Goal: Information Seeking & Learning: Learn about a topic

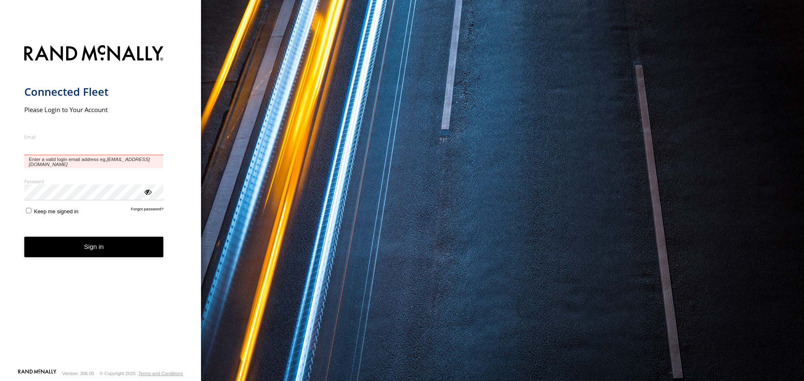
type input "**********"
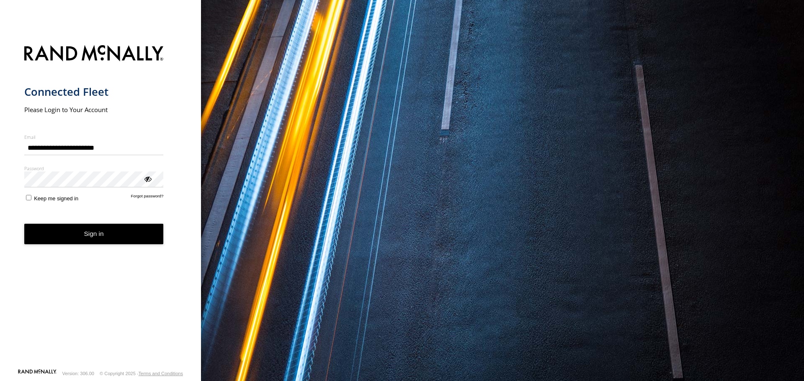
click at [25, 198] on label "Keep me signed in" at bounding box center [51, 198] width 54 height 8
click at [61, 235] on button "Sign in" at bounding box center [93, 234] width 139 height 21
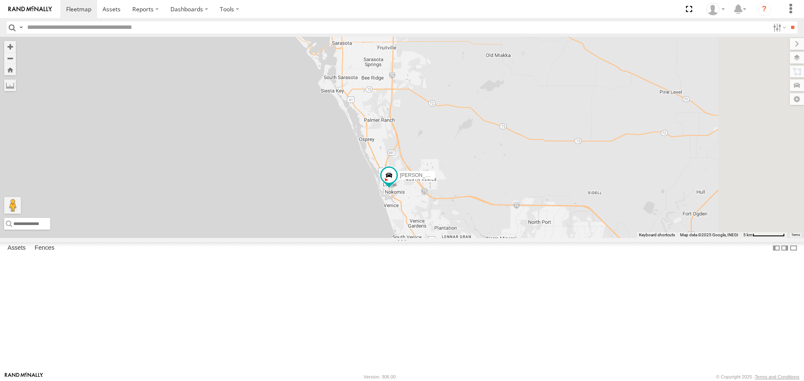
drag, startPoint x: 528, startPoint y: 256, endPoint x: 486, endPoint y: 200, distance: 69.6
click at [486, 200] on div "3 soul [PERSON_NAME]" at bounding box center [402, 137] width 804 height 201
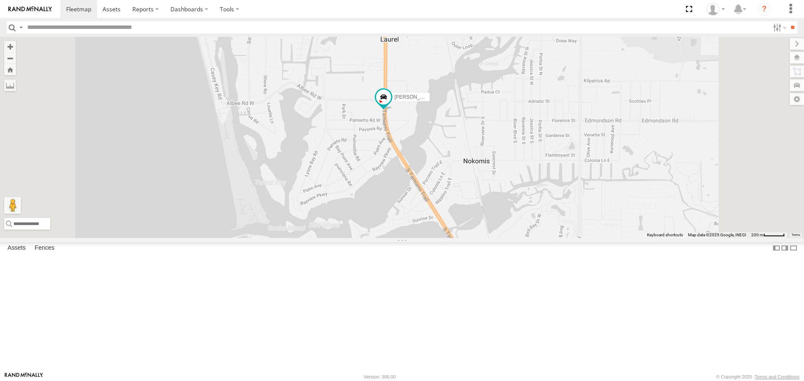
drag, startPoint x: 521, startPoint y: 155, endPoint x: 493, endPoint y: 196, distance: 50.0
click at [493, 196] on div "soul Robert" at bounding box center [402, 137] width 804 height 201
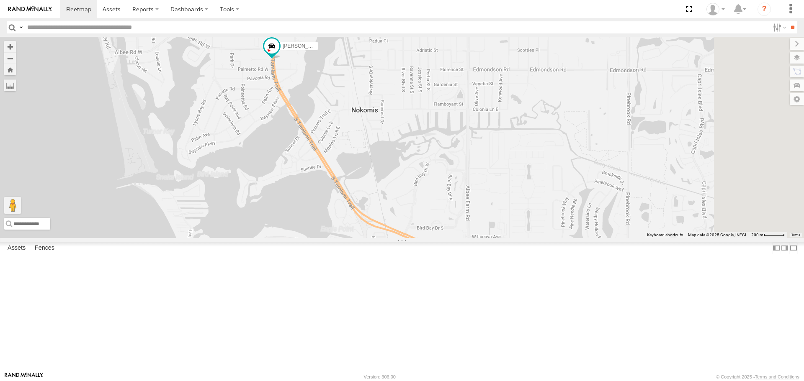
drag, startPoint x: 424, startPoint y: 275, endPoint x: 327, endPoint y: 132, distance: 173.0
click at [327, 133] on div "soul Robert" at bounding box center [402, 137] width 804 height 201
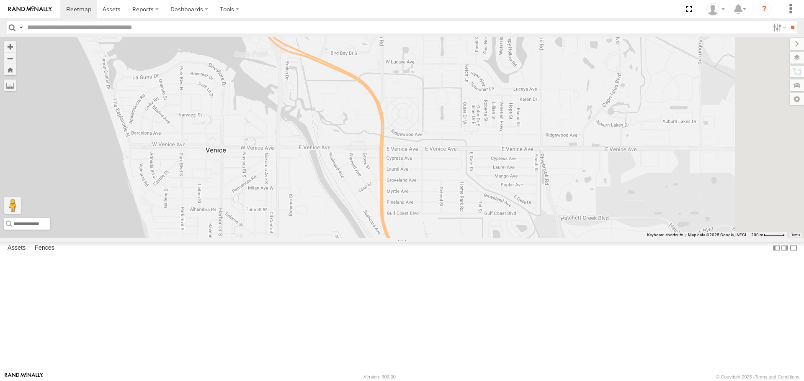
drag, startPoint x: 370, startPoint y: 225, endPoint x: 334, endPoint y: 118, distance: 112.6
click at [334, 118] on div "soul Robert" at bounding box center [402, 137] width 804 height 201
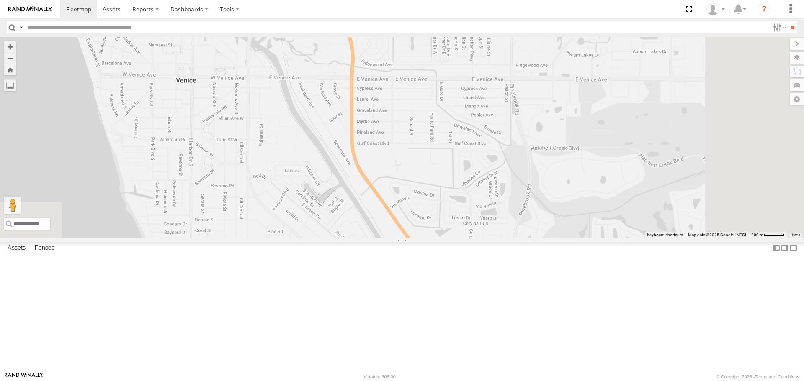
drag, startPoint x: 429, startPoint y: 229, endPoint x: 372, endPoint y: 114, distance: 128.6
click at [373, 115] on div "soul Robert" at bounding box center [402, 137] width 804 height 201
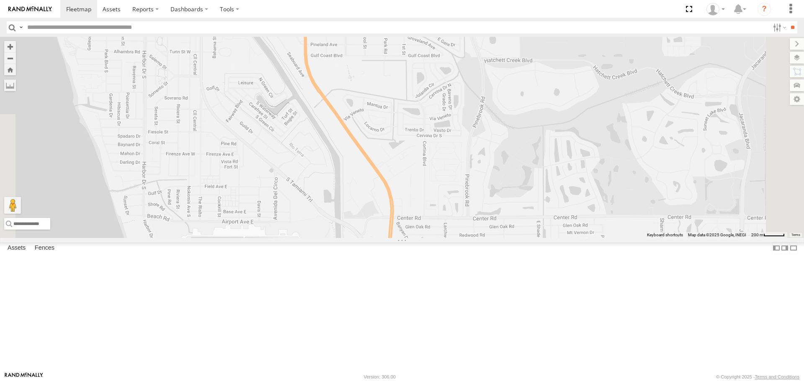
drag, startPoint x: 400, startPoint y: 190, endPoint x: 357, endPoint y: 105, distance: 94.5
click at [360, 110] on div "soul Robert" at bounding box center [402, 137] width 804 height 201
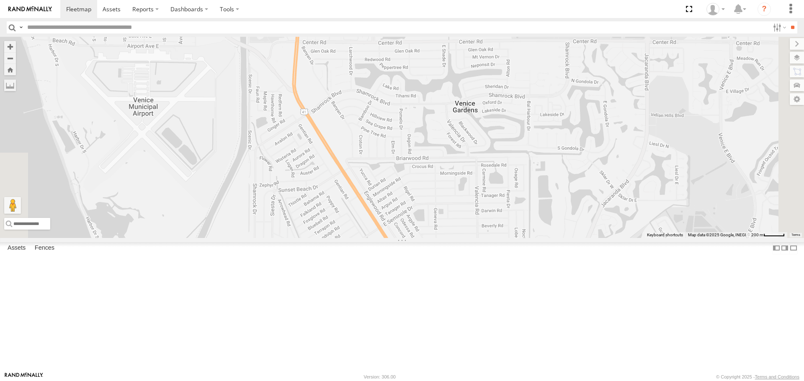
drag, startPoint x: 395, startPoint y: 167, endPoint x: 357, endPoint y: 105, distance: 72.6
click at [357, 105] on div "soul Robert" at bounding box center [402, 137] width 804 height 201
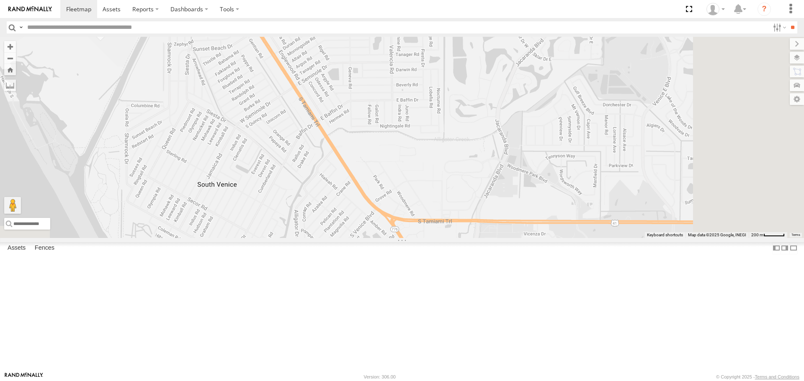
drag, startPoint x: 387, startPoint y: 194, endPoint x: 303, endPoint y: 58, distance: 159.9
click at [303, 59] on div "soul Robert" at bounding box center [402, 137] width 804 height 201
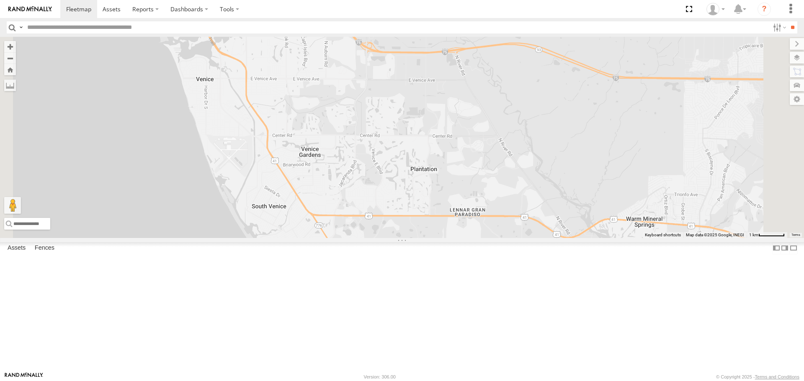
drag, startPoint x: 381, startPoint y: 169, endPoint x: 395, endPoint y: 256, distance: 87.7
click at [395, 238] on div "soul Robert" at bounding box center [402, 137] width 804 height 201
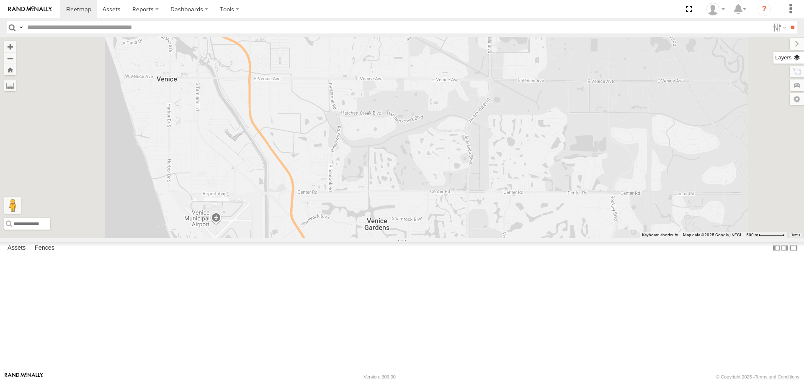
click at [799, 59] on label at bounding box center [788, 58] width 31 height 12
click at [0, 0] on label "Basemaps" at bounding box center [0, 0] width 0 height 0
click at [0, 0] on span "Roadmap" at bounding box center [0, 0] width 0 height 0
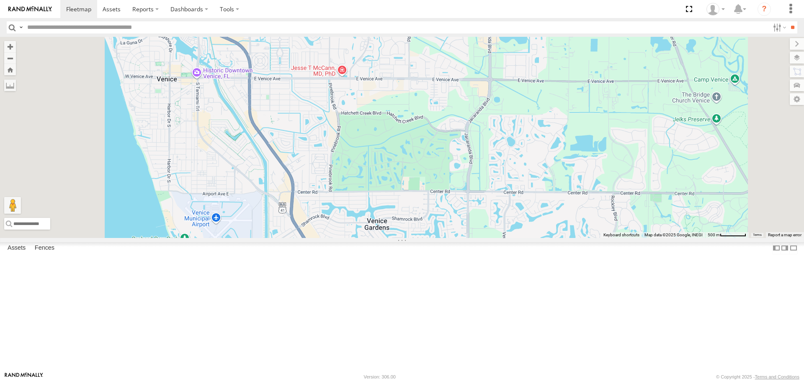
click at [0, 0] on span "Overlays" at bounding box center [0, 0] width 0 height 0
click at [0, 0] on span "Traffic" at bounding box center [0, 0] width 0 height 0
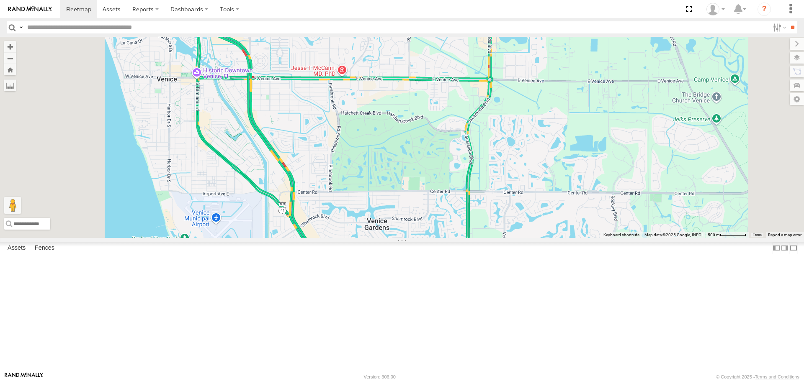
click at [0, 0] on link at bounding box center [0, 0] width 0 height 0
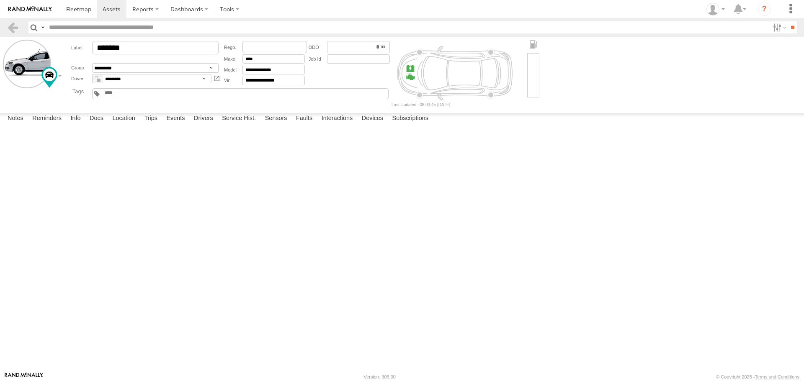
click at [0, 0] on label at bounding box center [0, 0] width 0 height 0
click at [0, 0] on button "Proceed" at bounding box center [0, 0] width 0 height 0
click at [76, 9] on span at bounding box center [78, 9] width 25 height 8
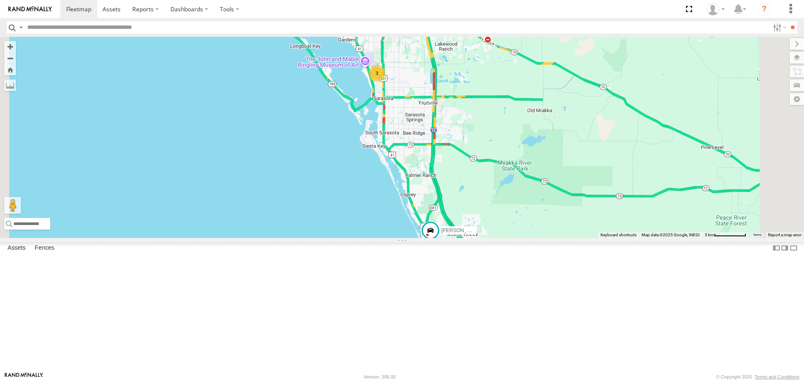
click at [0, 0] on link at bounding box center [0, 0] width 0 height 0
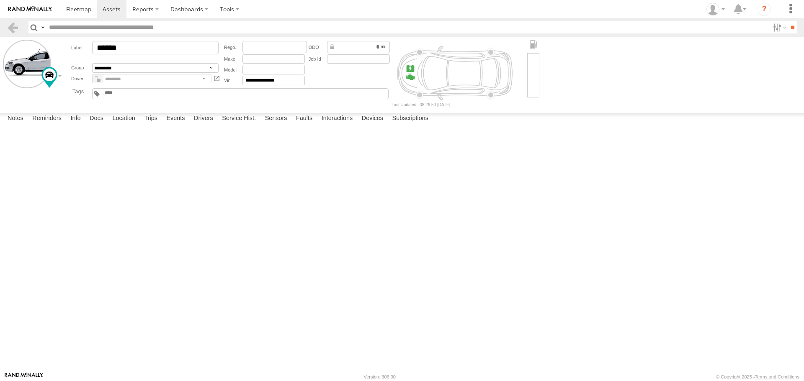
click at [0, 0] on label at bounding box center [0, 0] width 0 height 0
click at [0, 0] on button "Proceed" at bounding box center [0, 0] width 0 height 0
click at [72, 15] on link at bounding box center [78, 9] width 37 height 18
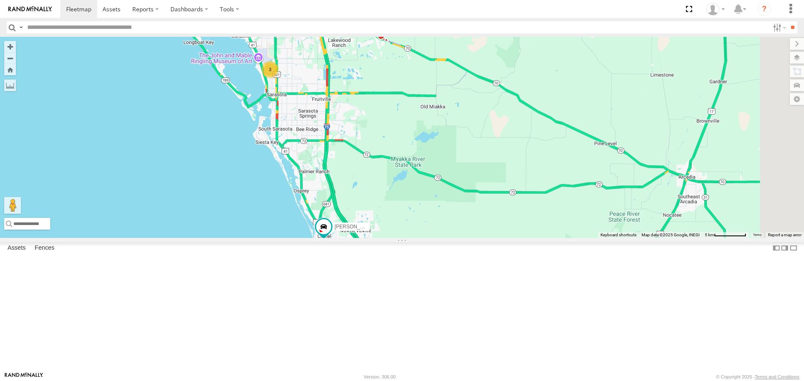
drag, startPoint x: 450, startPoint y: 214, endPoint x: 343, endPoint y: 210, distance: 106.8
click at [343, 210] on div "3 soul Robert" at bounding box center [402, 137] width 804 height 201
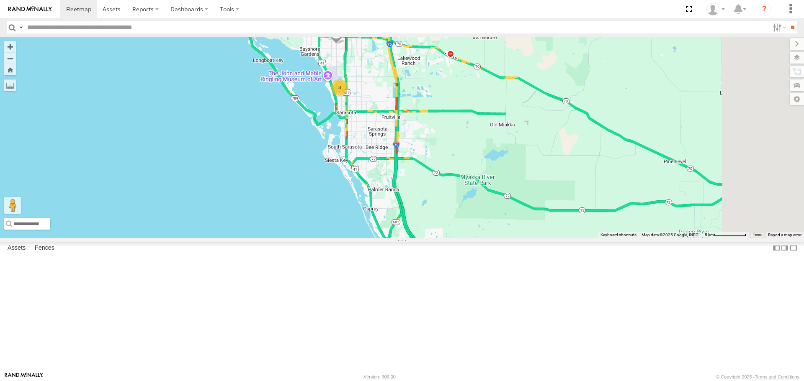
drag, startPoint x: 557, startPoint y: 204, endPoint x: 516, endPoint y: 228, distance: 48.2
click at [516, 228] on div "3 soul Robert" at bounding box center [402, 137] width 804 height 201
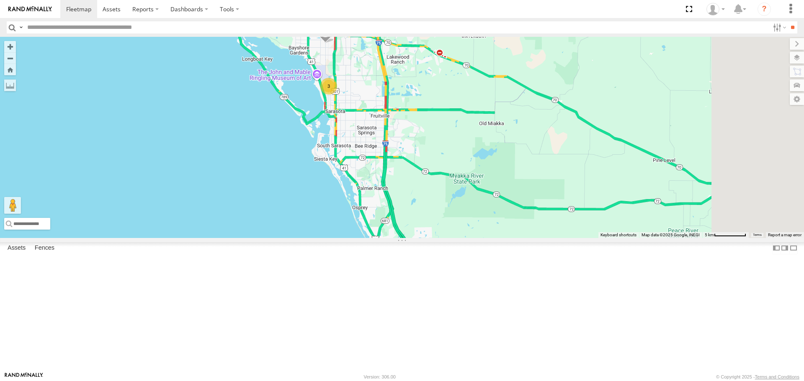
click at [0, 0] on link at bounding box center [0, 0] width 0 height 0
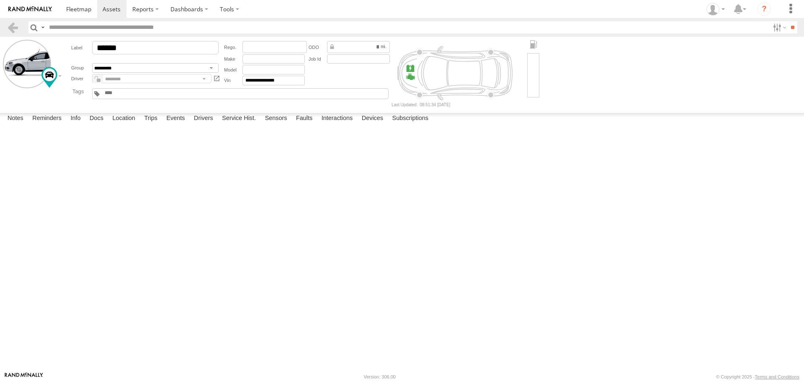
click at [0, 0] on label at bounding box center [0, 0] width 0 height 0
click at [0, 0] on button "Proceed" at bounding box center [0, 0] width 0 height 0
click at [71, 10] on span at bounding box center [78, 9] width 25 height 8
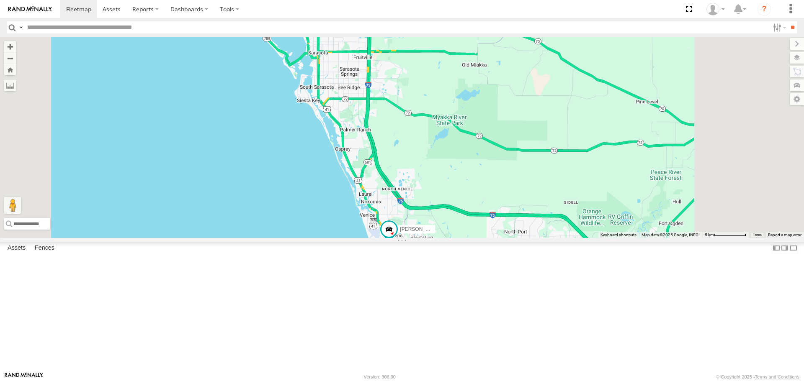
drag, startPoint x: 497, startPoint y: 229, endPoint x: 443, endPoint y: 206, distance: 58.9
click at [443, 206] on div "3 soul [PERSON_NAME]" at bounding box center [402, 137] width 804 height 201
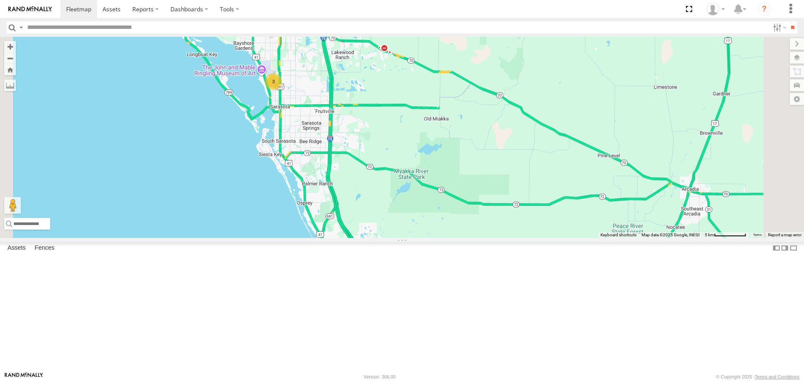
drag, startPoint x: 516, startPoint y: 212, endPoint x: 484, endPoint y: 254, distance: 52.7
click at [484, 238] on div "3 soul [PERSON_NAME]" at bounding box center [402, 137] width 804 height 201
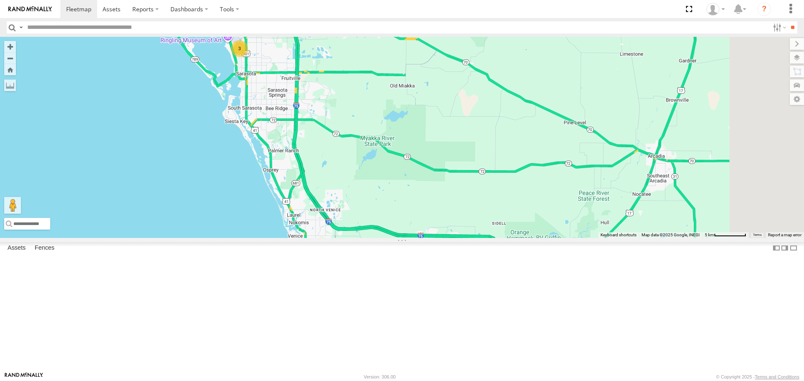
drag, startPoint x: 503, startPoint y: 236, endPoint x: 469, endPoint y: 202, distance: 47.6
click at [469, 202] on div "3 soul Robert" at bounding box center [402, 137] width 804 height 201
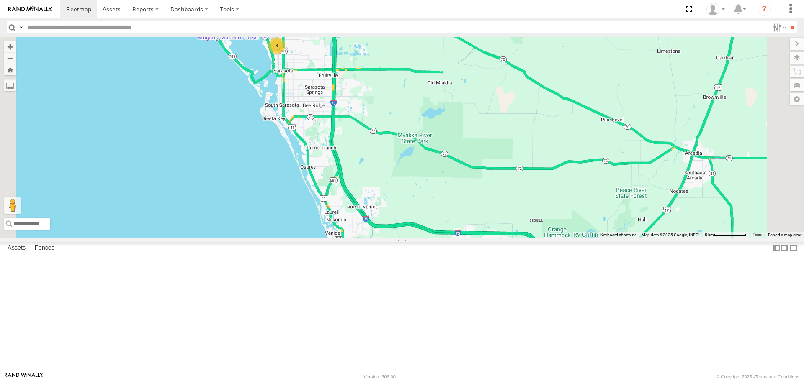
drag, startPoint x: 502, startPoint y: 227, endPoint x: 433, endPoint y: 226, distance: 69.1
click at [433, 226] on div "3 soul Robert" at bounding box center [402, 137] width 804 height 201
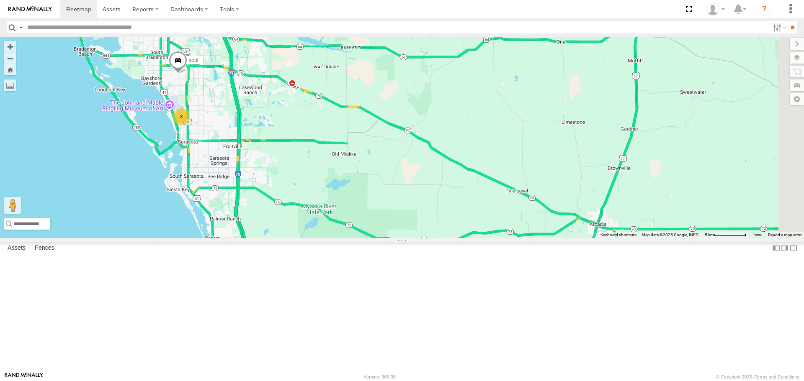
drag, startPoint x: 401, startPoint y: 104, endPoint x: 305, endPoint y: 171, distance: 117.5
click at [305, 171] on div "3 soul Robert" at bounding box center [402, 137] width 804 height 201
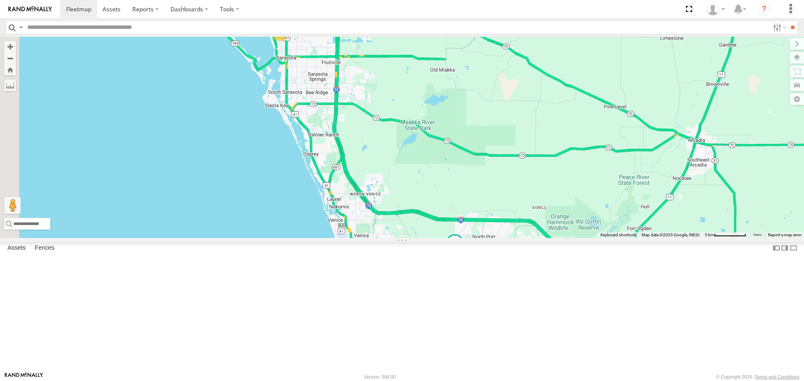
drag, startPoint x: 476, startPoint y: 172, endPoint x: 426, endPoint y: 158, distance: 52.0
click at [426, 158] on div "3 soul Robert" at bounding box center [402, 137] width 804 height 201
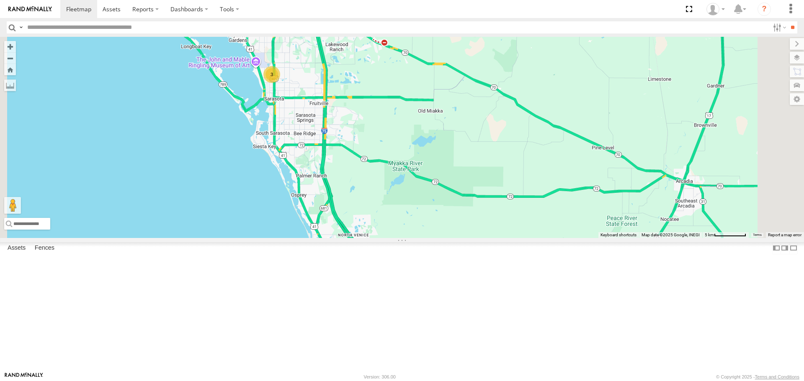
drag, startPoint x: 428, startPoint y: 149, endPoint x: 413, endPoint y: 201, distance: 54.0
click at [413, 201] on div "soul Robert 3" at bounding box center [402, 137] width 804 height 201
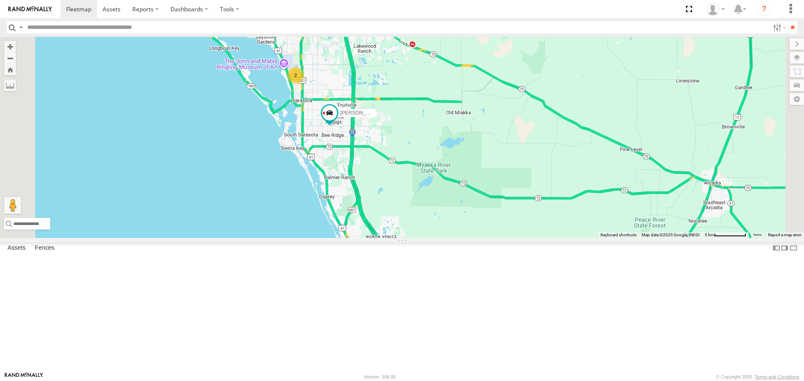
drag, startPoint x: 471, startPoint y: 233, endPoint x: 475, endPoint y: 241, distance: 9.4
click at [475, 238] on div "Tom soul Robert 2" at bounding box center [402, 137] width 804 height 201
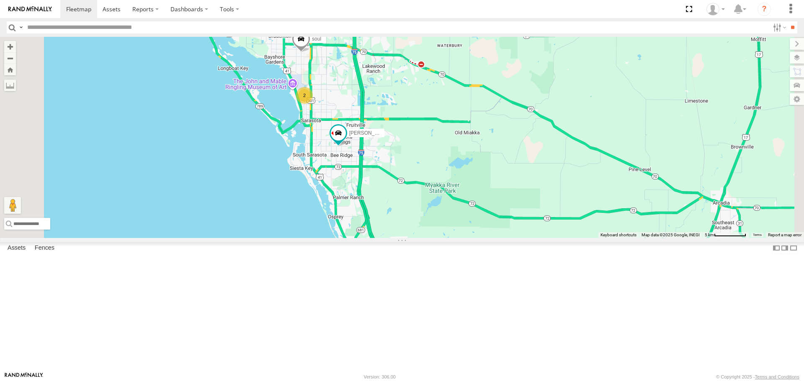
click at [472, 238] on div "Tom soul Robert 2" at bounding box center [402, 137] width 804 height 201
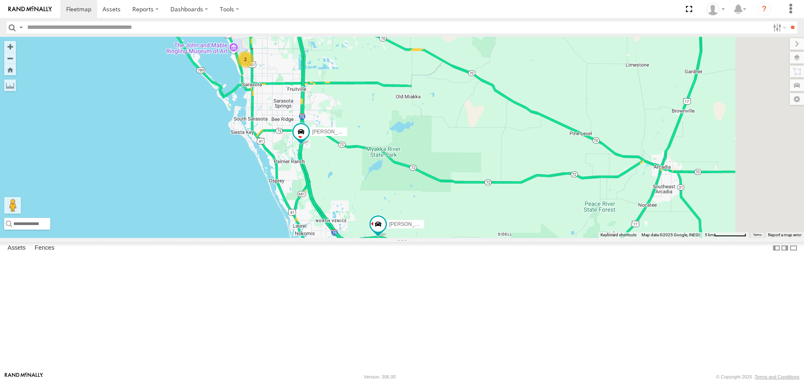
drag, startPoint x: 475, startPoint y: 269, endPoint x: 414, endPoint y: 227, distance: 75.0
click at [414, 227] on div "Tom soul Robert 2" at bounding box center [402, 137] width 804 height 201
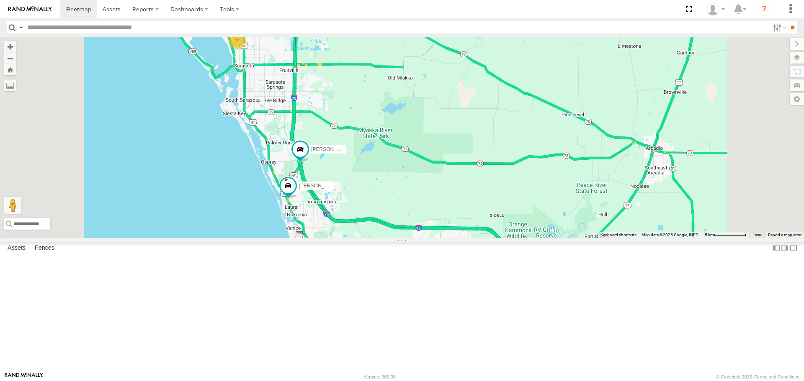
click at [0, 0] on link at bounding box center [0, 0] width 0 height 0
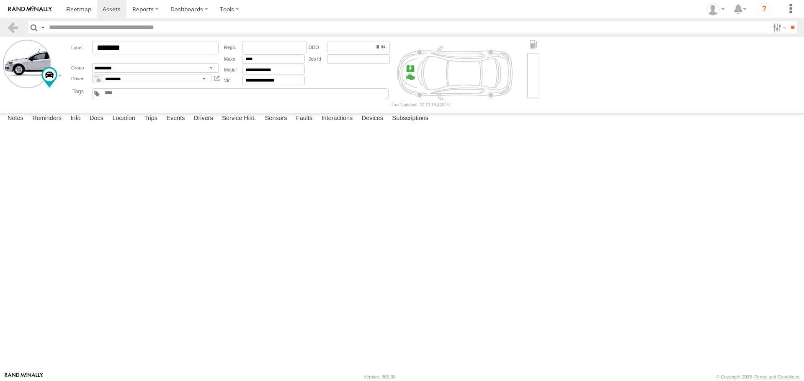
click at [0, 0] on label at bounding box center [0, 0] width 0 height 0
click at [0, 0] on button "Proceed" at bounding box center [0, 0] width 0 height 0
click at [94, 8] on link at bounding box center [78, 9] width 37 height 18
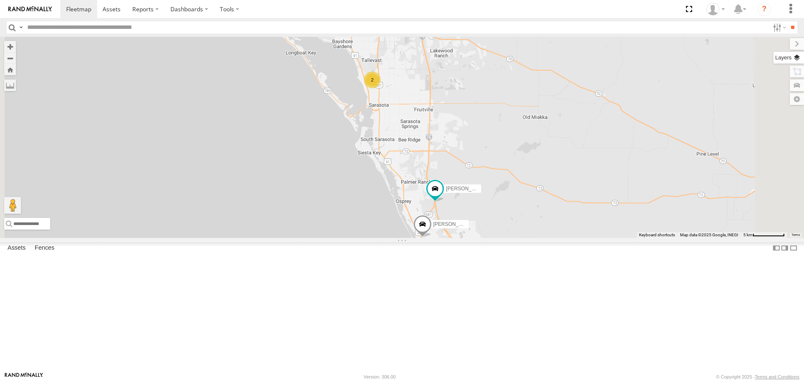
click at [796, 57] on label at bounding box center [788, 58] width 31 height 12
click at [0, 0] on span "Basemaps" at bounding box center [0, 0] width 0 height 0
click at [0, 0] on span "Roadmap" at bounding box center [0, 0] width 0 height 0
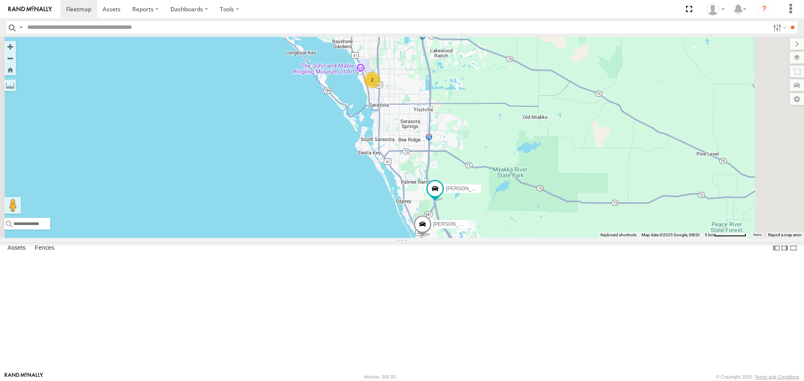
click at [0, 0] on span "Overlays" at bounding box center [0, 0] width 0 height 0
click at [0, 0] on span "Traffic" at bounding box center [0, 0] width 0 height 0
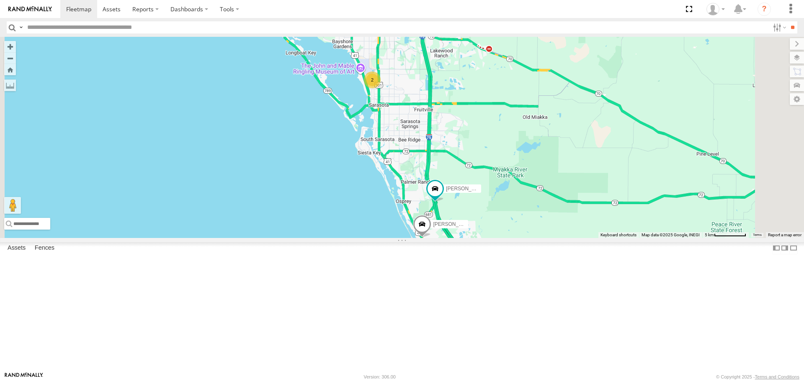
click at [633, 118] on div "Tom 2 soul Robert" at bounding box center [402, 137] width 804 height 201
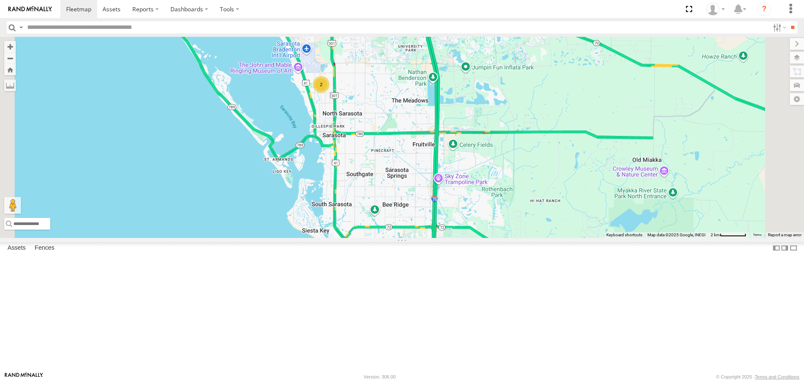
drag, startPoint x: 442, startPoint y: 92, endPoint x: 445, endPoint y: 170, distance: 78.3
click at [445, 170] on div "Tom 2 Transit" at bounding box center [402, 137] width 804 height 201
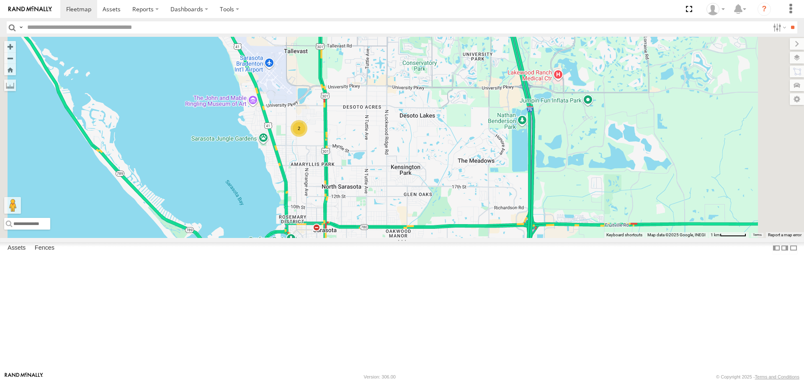
drag, startPoint x: 443, startPoint y: 107, endPoint x: 440, endPoint y: 191, distance: 84.2
click at [440, 191] on div "Tom Transit soul 2" at bounding box center [402, 137] width 804 height 201
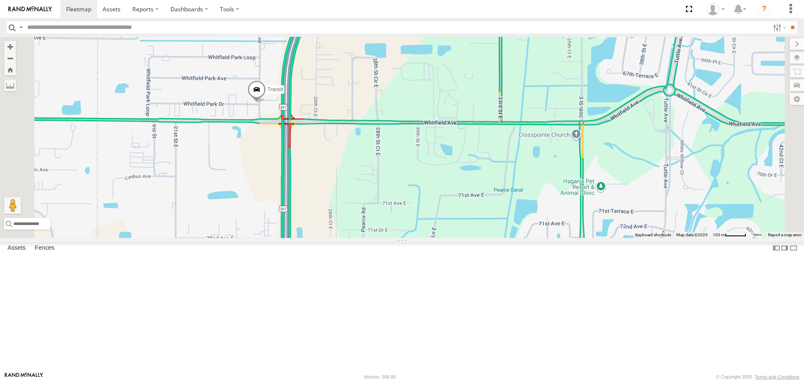
click at [0, 0] on link at bounding box center [0, 0] width 0 height 0
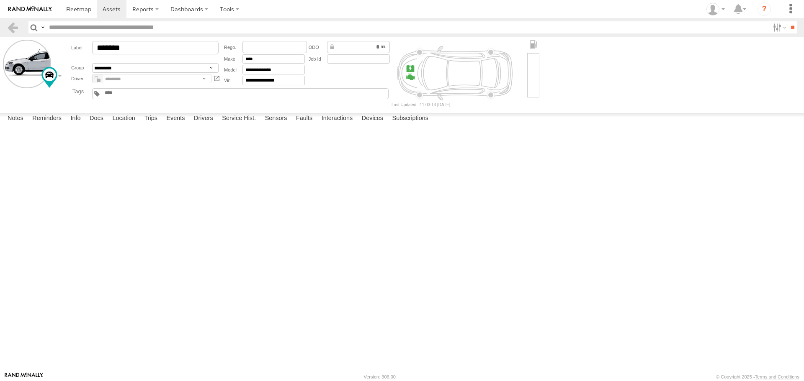
click at [88, 18] on header "Search Query Asset ID Asset Label Registration Manufacturer Model VIN Job ID" at bounding box center [402, 27] width 804 height 19
click at [86, 8] on span at bounding box center [78, 9] width 25 height 8
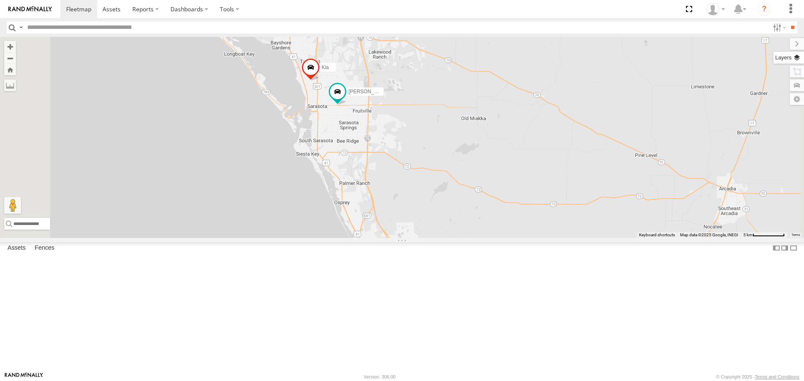
click at [798, 57] on label at bounding box center [788, 58] width 31 height 12
click at [776, 45] on label at bounding box center [790, 44] width 28 height 12
click at [691, 45] on div "Tom Kia soul Robert Transit" at bounding box center [402, 137] width 804 height 201
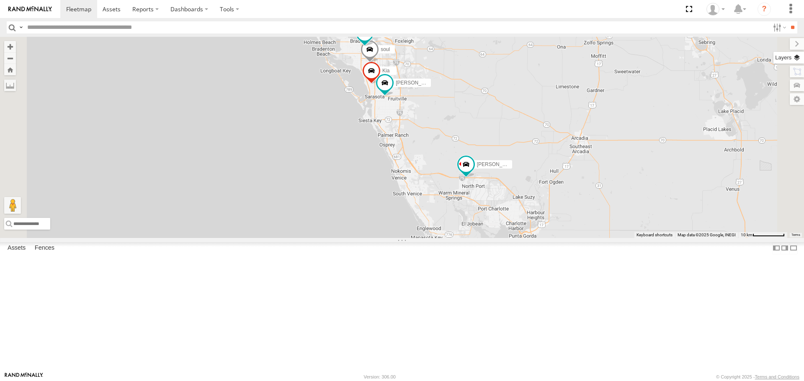
click at [799, 57] on label at bounding box center [788, 58] width 31 height 12
click at [0, 0] on span "Basemaps" at bounding box center [0, 0] width 0 height 0
click at [0, 0] on span "Roadmap" at bounding box center [0, 0] width 0 height 0
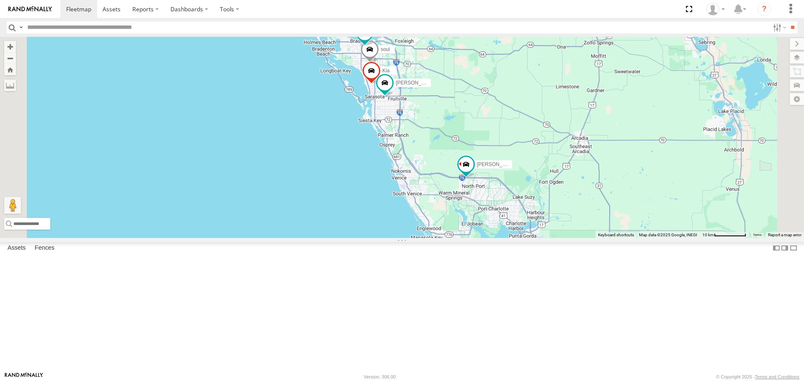
click at [0, 0] on span "Overlays" at bounding box center [0, 0] width 0 height 0
click at [0, 0] on span "Traffic" at bounding box center [0, 0] width 0 height 0
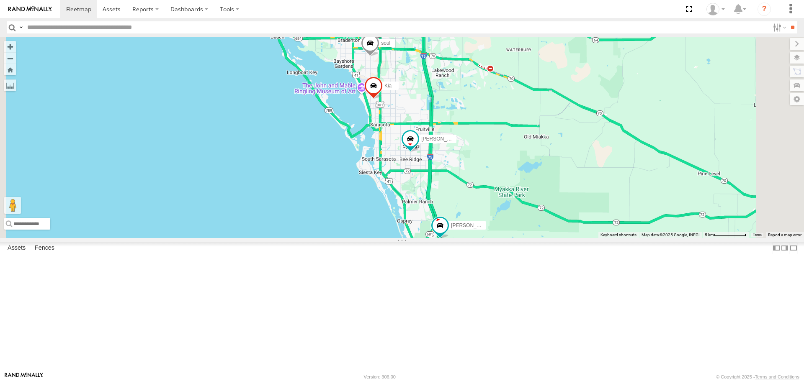
click at [40, 15] on link at bounding box center [30, 9] width 60 height 18
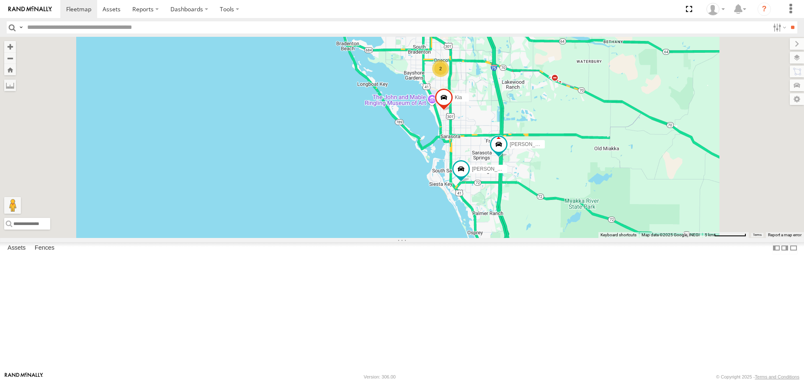
click at [449, 77] on div "2" at bounding box center [440, 68] width 17 height 17
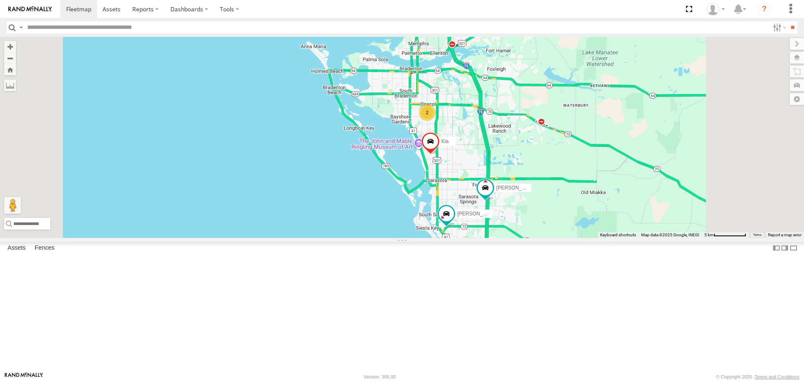
click at [0, 0] on link at bounding box center [0, 0] width 0 height 0
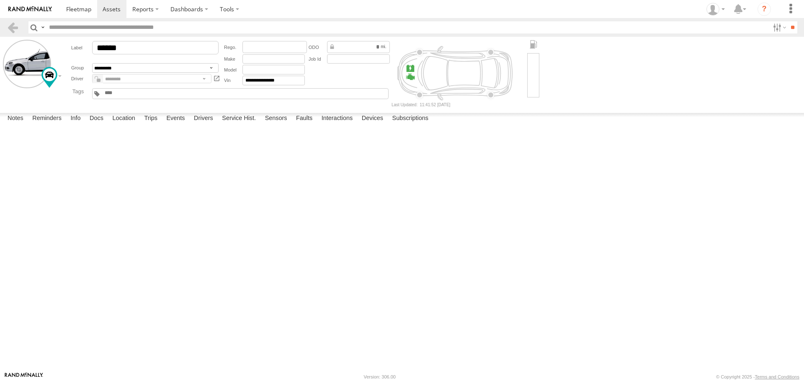
click at [0, 0] on label at bounding box center [0, 0] width 0 height 0
click at [0, 0] on button "Proceed" at bounding box center [0, 0] width 0 height 0
click at [83, 7] on span at bounding box center [78, 9] width 25 height 8
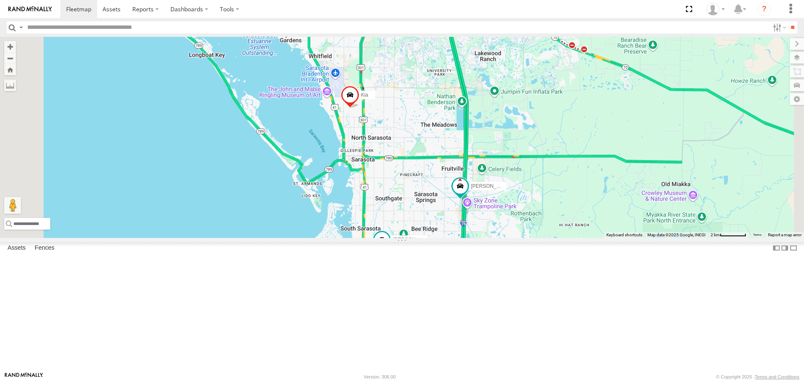
click at [0, 0] on link at bounding box center [0, 0] width 0 height 0
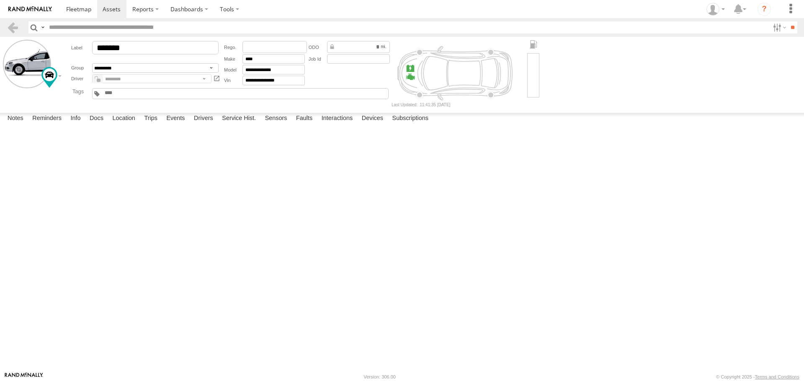
click at [0, 0] on label at bounding box center [0, 0] width 0 height 0
click at [0, 0] on button "Proceed" at bounding box center [0, 0] width 0 height 0
click at [74, 14] on link at bounding box center [78, 9] width 37 height 18
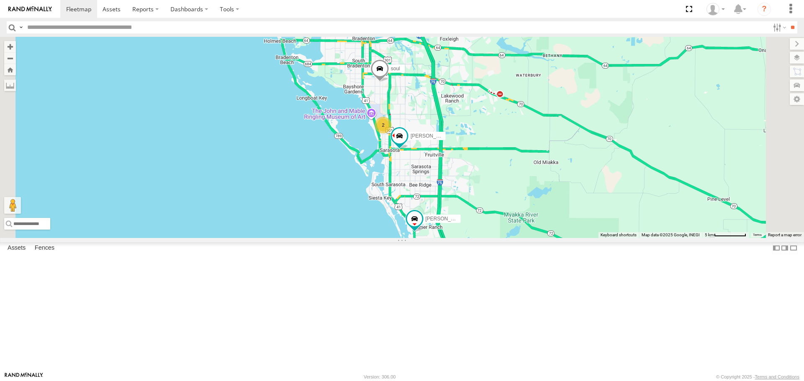
click at [391, 134] on div "2" at bounding box center [383, 125] width 17 height 17
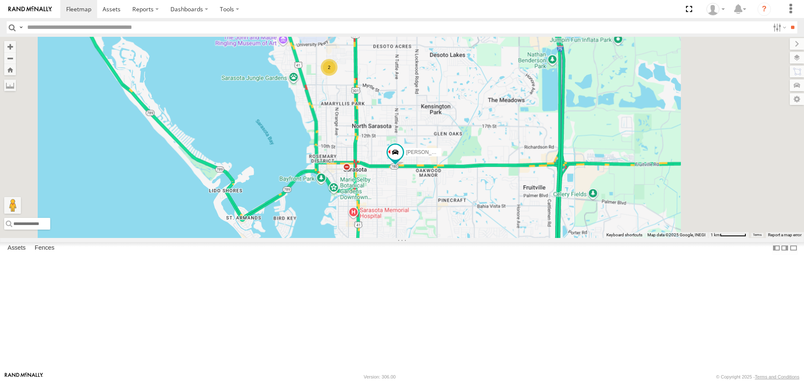
drag, startPoint x: 492, startPoint y: 259, endPoint x: 405, endPoint y: 130, distance: 155.6
click at [410, 137] on div "Tom soul Robert 2" at bounding box center [402, 137] width 804 height 201
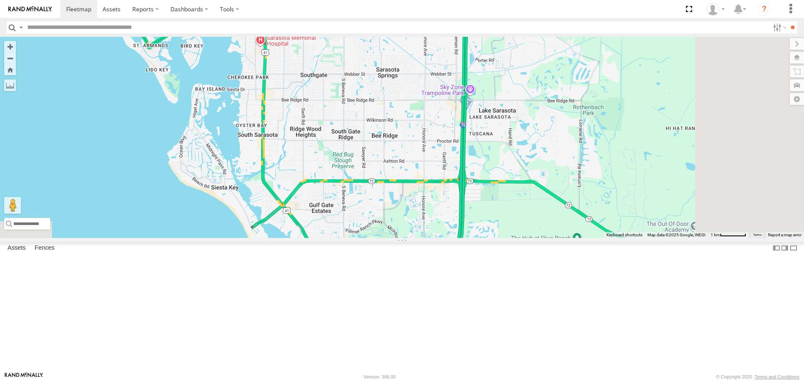
drag, startPoint x: 411, startPoint y: 179, endPoint x: 400, endPoint y: 161, distance: 20.8
click at [402, 164] on div "Tom soul Robert 2" at bounding box center [402, 137] width 804 height 201
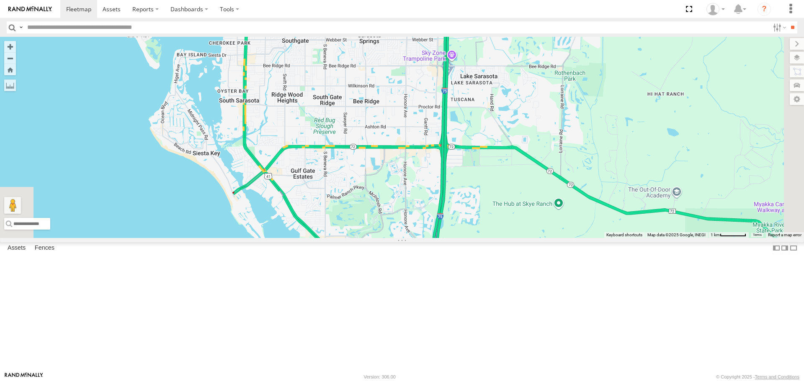
drag, startPoint x: 446, startPoint y: 272, endPoint x: 407, endPoint y: 191, distance: 89.7
click at [409, 193] on div "Tom soul Robert 2" at bounding box center [402, 137] width 804 height 201
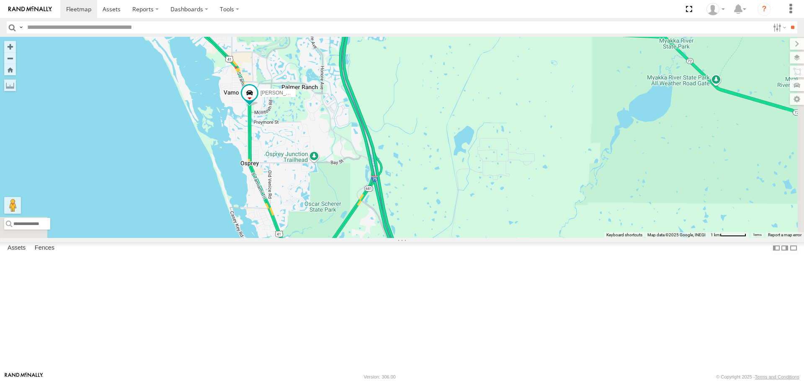
drag, startPoint x: 425, startPoint y: 243, endPoint x: 373, endPoint y: 164, distance: 94.7
click at [373, 165] on div "[PERSON_NAME] soul [PERSON_NAME] 2" at bounding box center [402, 137] width 804 height 201
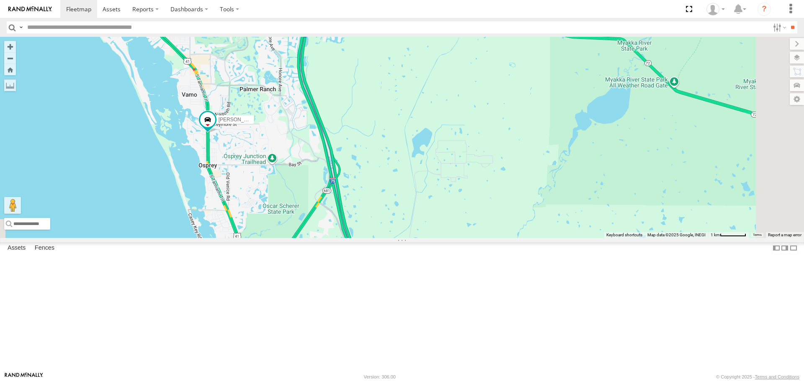
drag, startPoint x: 338, startPoint y: 174, endPoint x: 369, endPoint y: 265, distance: 96.8
click at [369, 238] on div "[PERSON_NAME] soul [PERSON_NAME] 2" at bounding box center [402, 137] width 804 height 201
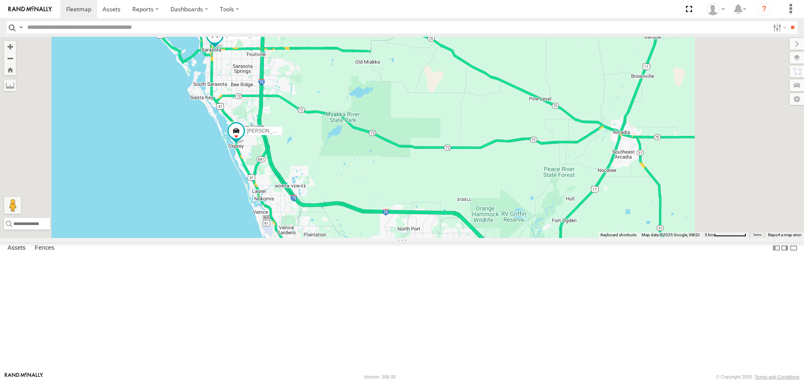
drag, startPoint x: 381, startPoint y: 236, endPoint x: 355, endPoint y: 220, distance: 30.4
click at [357, 221] on div "[PERSON_NAME] soul [PERSON_NAME] 2" at bounding box center [402, 137] width 804 height 201
click at [355, 220] on div "[PERSON_NAME] soul [PERSON_NAME] 2" at bounding box center [402, 137] width 804 height 201
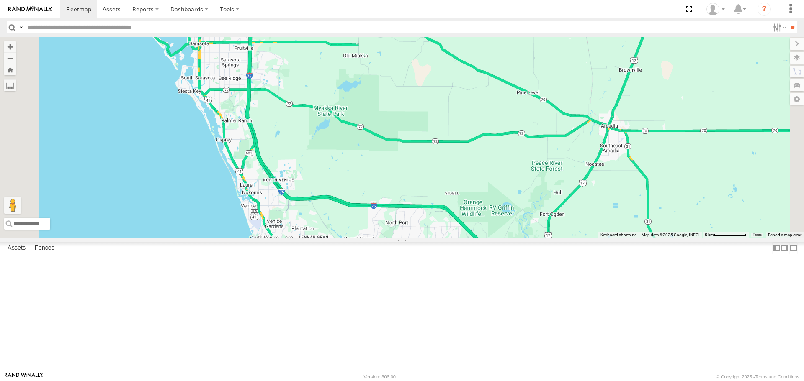
drag, startPoint x: 414, startPoint y: 126, endPoint x: 442, endPoint y: 215, distance: 92.8
click at [442, 215] on div "soul Robert 3" at bounding box center [402, 137] width 804 height 201
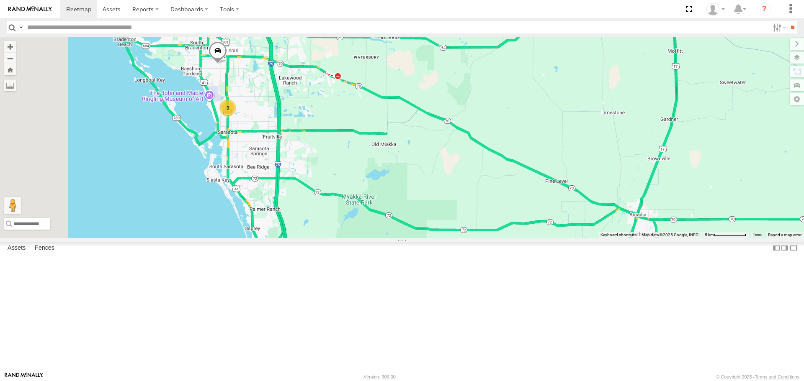
click at [442, 215] on div "soul Robert 3" at bounding box center [402, 137] width 804 height 201
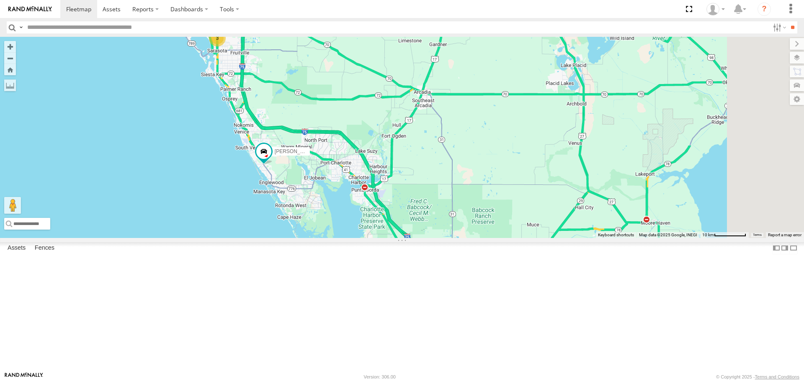
drag, startPoint x: 482, startPoint y: 239, endPoint x: 397, endPoint y: 126, distance: 141.0
click at [397, 126] on div "soul Robert 3" at bounding box center [402, 137] width 804 height 201
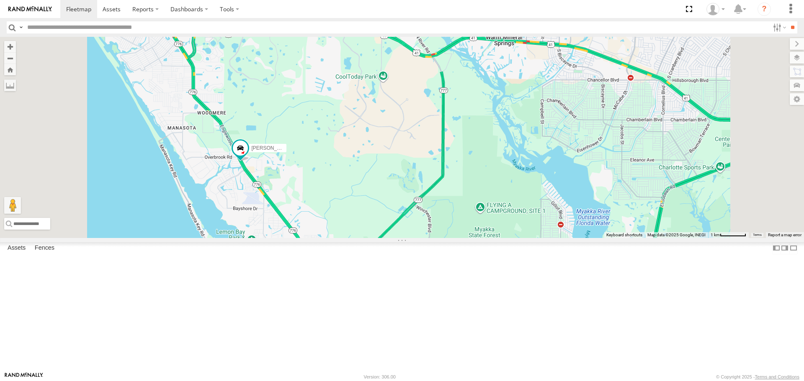
drag, startPoint x: 345, startPoint y: 264, endPoint x: 293, endPoint y: 188, distance: 92.4
click at [293, 188] on div "soul Robert" at bounding box center [402, 137] width 804 height 201
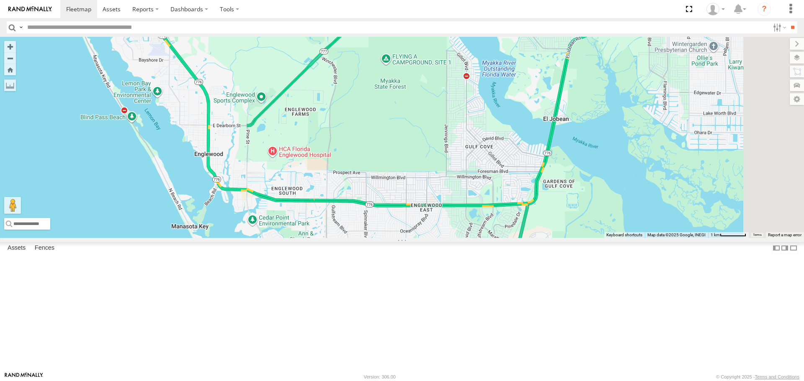
drag, startPoint x: 311, startPoint y: 249, endPoint x: 290, endPoint y: 196, distance: 56.7
click at [290, 197] on div "soul Robert" at bounding box center [402, 137] width 804 height 201
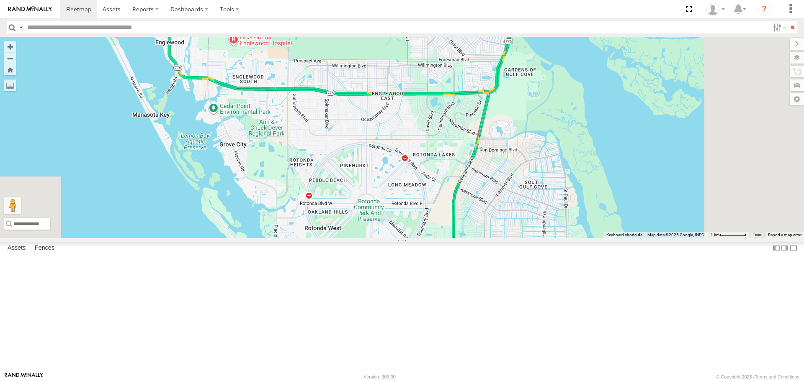
drag, startPoint x: 339, startPoint y: 256, endPoint x: 323, endPoint y: 220, distance: 39.5
click at [324, 221] on div "soul Robert" at bounding box center [402, 137] width 804 height 201
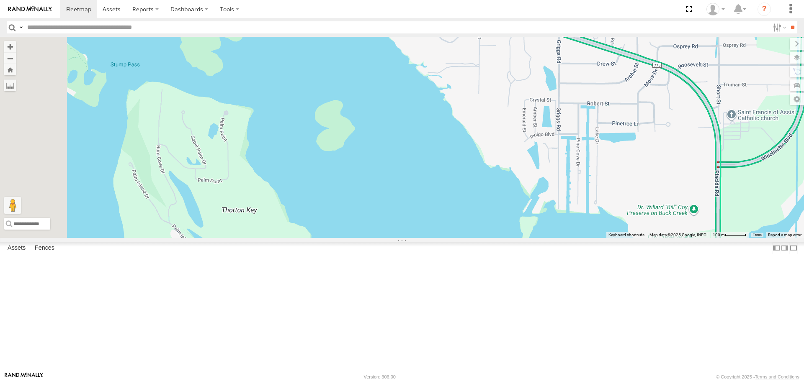
click at [363, 228] on div "soul Robert" at bounding box center [402, 137] width 804 height 201
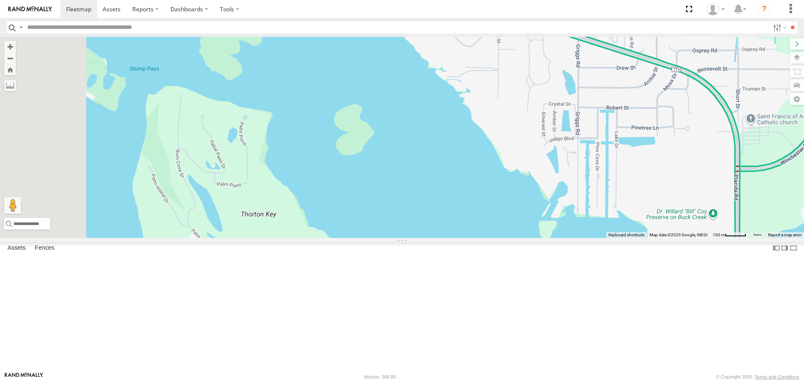
drag, startPoint x: 329, startPoint y: 221, endPoint x: 370, endPoint y: 231, distance: 41.8
click at [370, 231] on div "soul Robert" at bounding box center [402, 137] width 804 height 201
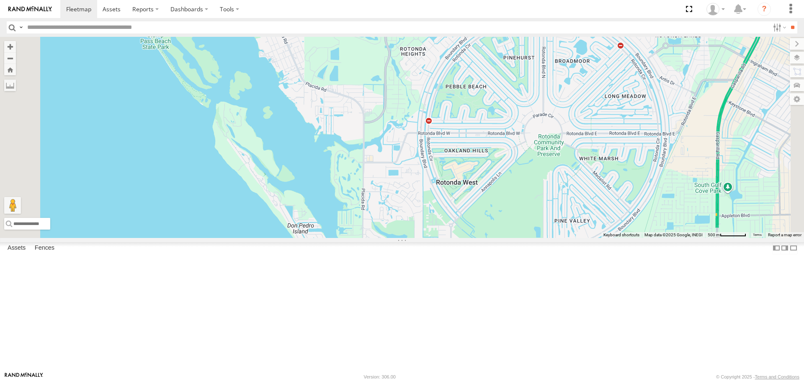
drag, startPoint x: 430, startPoint y: 230, endPoint x: 370, endPoint y: 188, distance: 73.4
click at [370, 188] on div "soul Robert" at bounding box center [402, 137] width 804 height 201
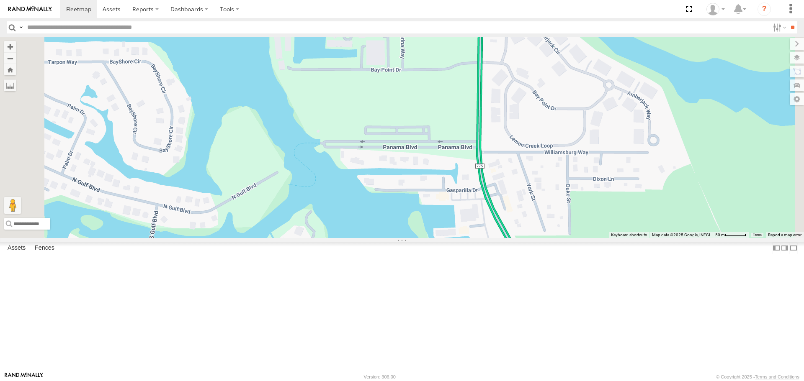
drag, startPoint x: 437, startPoint y: 309, endPoint x: 388, endPoint y: 213, distance: 108.2
click at [392, 227] on div "soul Robert" at bounding box center [402, 137] width 804 height 201
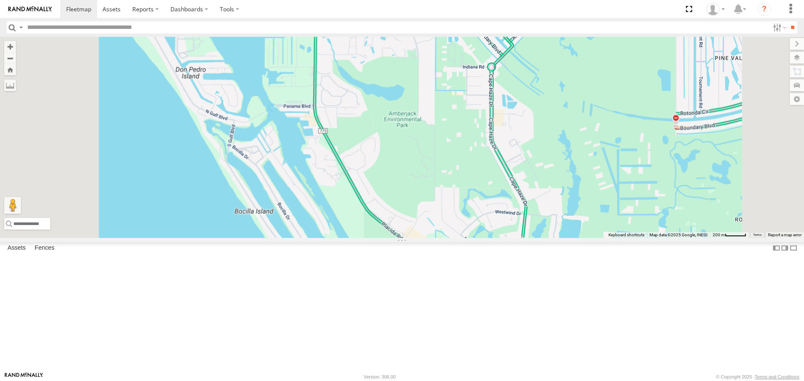
drag, startPoint x: 397, startPoint y: 229, endPoint x: 357, endPoint y: 152, distance: 87.8
click at [359, 157] on div "soul Robert" at bounding box center [402, 137] width 804 height 201
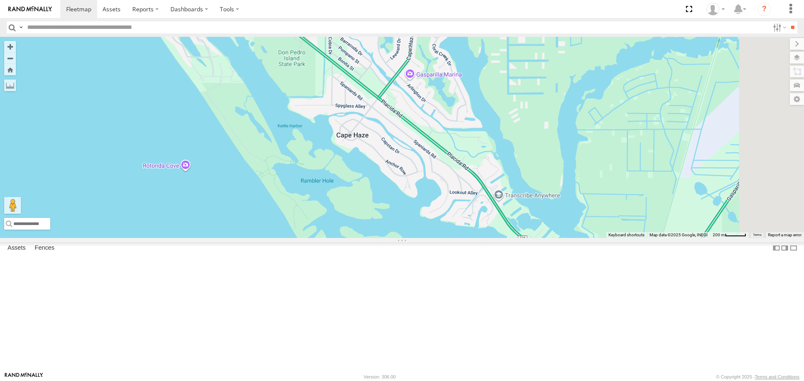
drag, startPoint x: 374, startPoint y: 210, endPoint x: 339, endPoint y: 160, distance: 61.3
click at [340, 162] on div "soul Robert" at bounding box center [402, 137] width 804 height 201
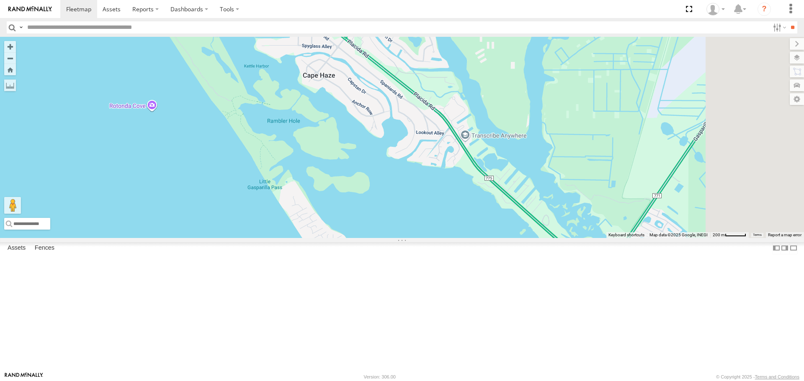
drag, startPoint x: 365, startPoint y: 235, endPoint x: 323, endPoint y: 159, distance: 87.0
click at [325, 164] on div "soul Robert" at bounding box center [402, 137] width 804 height 201
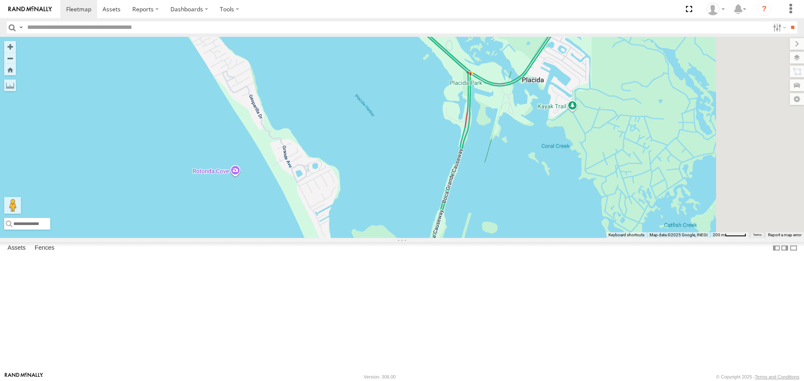
drag, startPoint x: 370, startPoint y: 221, endPoint x: 337, endPoint y: 161, distance: 67.8
click at [338, 163] on div "soul Robert" at bounding box center [402, 137] width 804 height 201
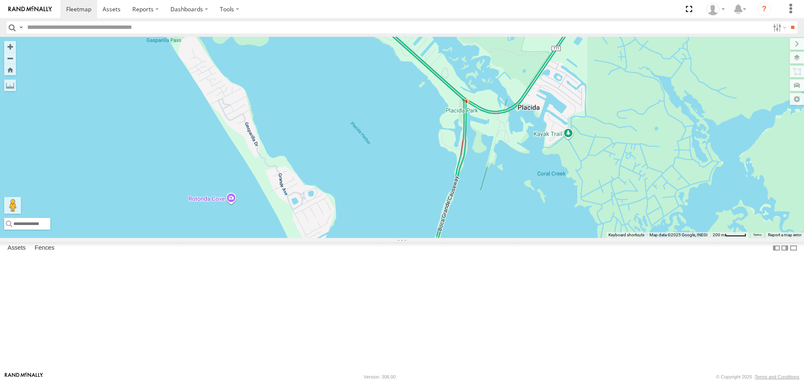
drag, startPoint x: 337, startPoint y: 158, endPoint x: 392, endPoint y: 309, distance: 160.5
click at [392, 238] on div "soul Robert" at bounding box center [402, 137] width 804 height 201
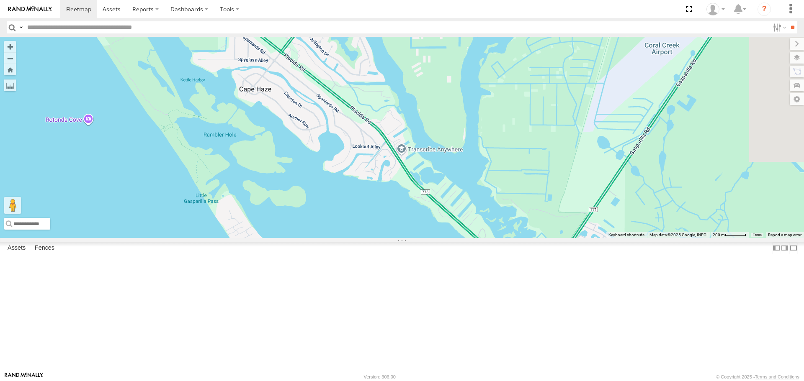
drag, startPoint x: 388, startPoint y: 302, endPoint x: 356, endPoint y: 231, distance: 77.6
click at [356, 231] on div "soul Robert" at bounding box center [402, 137] width 804 height 201
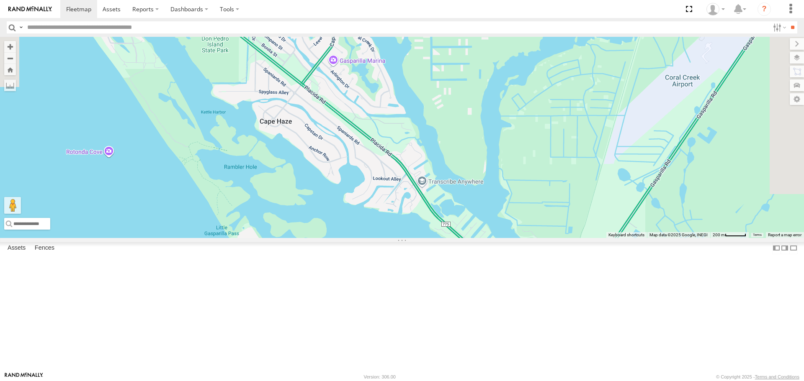
drag, startPoint x: 357, startPoint y: 252, endPoint x: 361, endPoint y: 259, distance: 8.8
click at [361, 238] on div "soul Robert" at bounding box center [402, 137] width 804 height 201
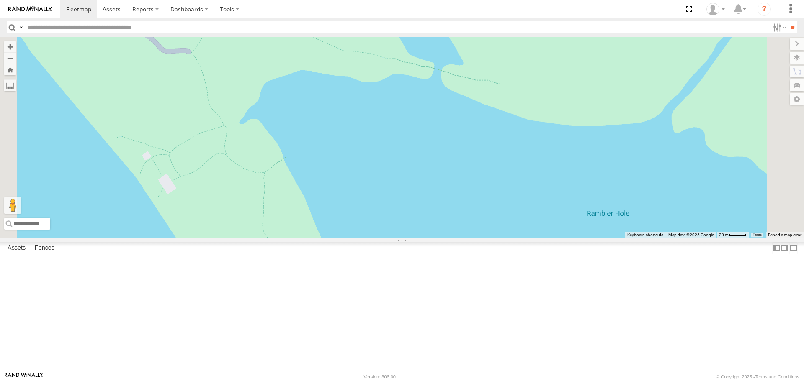
drag, startPoint x: 371, startPoint y: 103, endPoint x: 373, endPoint y: 112, distance: 9.4
click at [373, 112] on div "soul Robert" at bounding box center [402, 137] width 804 height 201
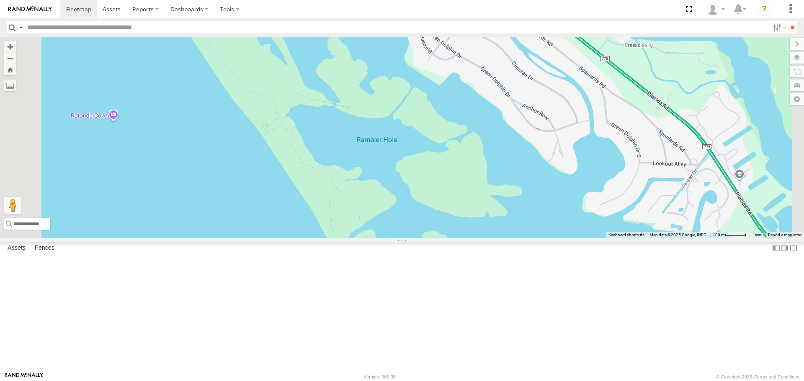
drag, startPoint x: 363, startPoint y: 87, endPoint x: 450, endPoint y: 280, distance: 211.5
click at [450, 238] on div "soul Robert" at bounding box center [402, 137] width 804 height 201
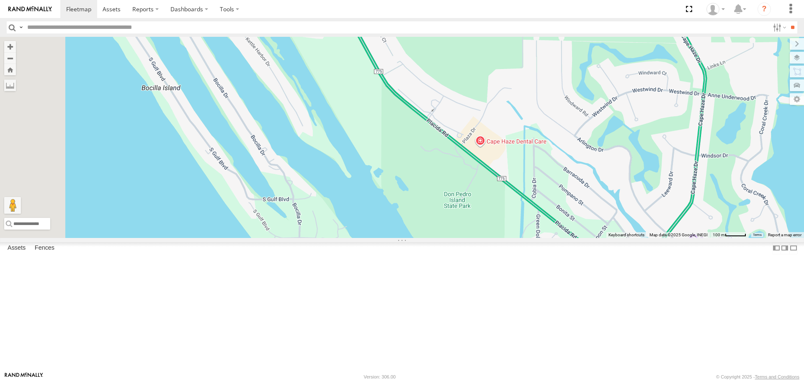
click at [397, 238] on div "soul Robert" at bounding box center [402, 137] width 804 height 201
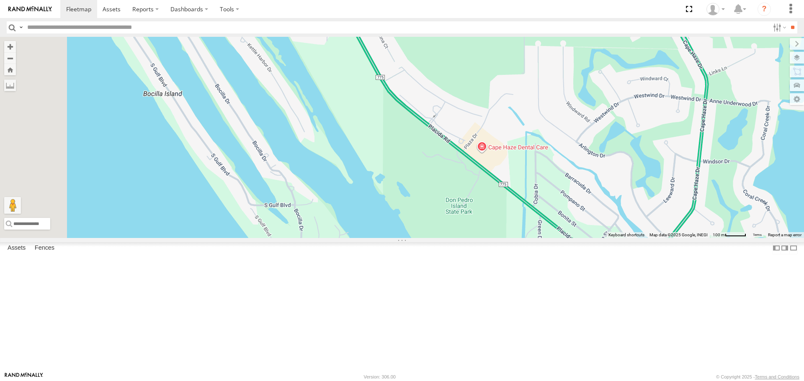
drag, startPoint x: 375, startPoint y: 241, endPoint x: 390, endPoint y: 268, distance: 31.5
click at [390, 238] on div "soul Robert" at bounding box center [402, 137] width 804 height 201
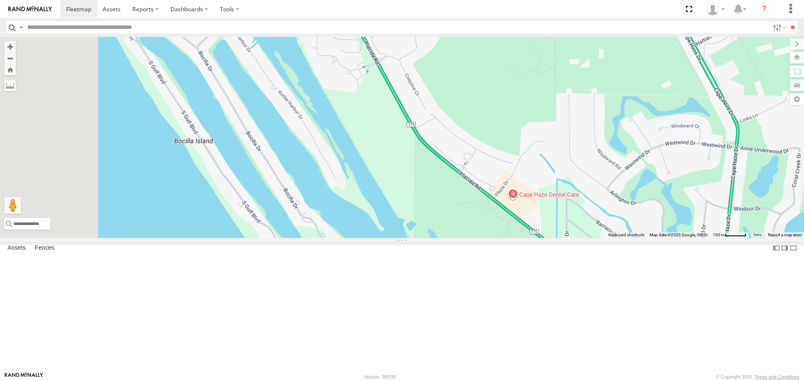
drag, startPoint x: 371, startPoint y: 241, endPoint x: 379, endPoint y: 252, distance: 13.7
click at [379, 238] on div "soul Robert" at bounding box center [402, 137] width 804 height 201
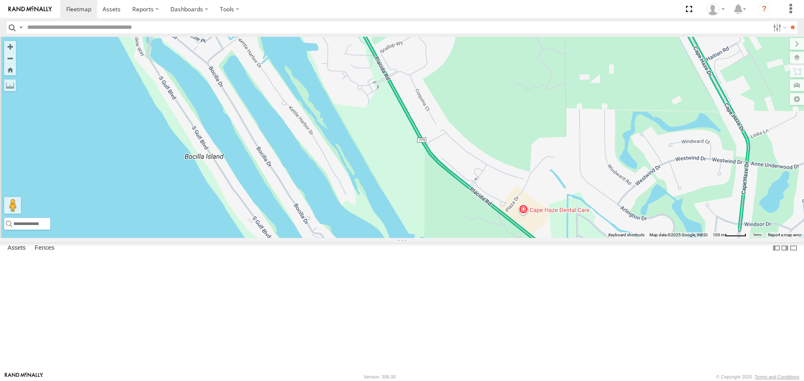
drag, startPoint x: 373, startPoint y: 241, endPoint x: 380, endPoint y: 258, distance: 18.3
click at [380, 238] on div "soul Robert" at bounding box center [402, 137] width 804 height 201
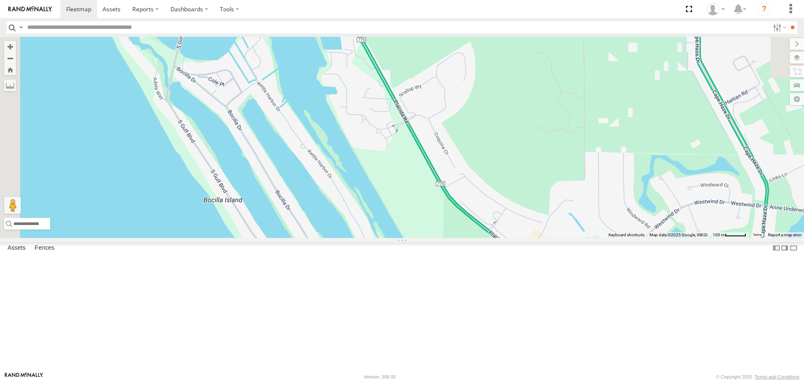
drag, startPoint x: 370, startPoint y: 240, endPoint x: 378, endPoint y: 262, distance: 23.3
click at [378, 238] on div "soul Robert" at bounding box center [402, 137] width 804 height 201
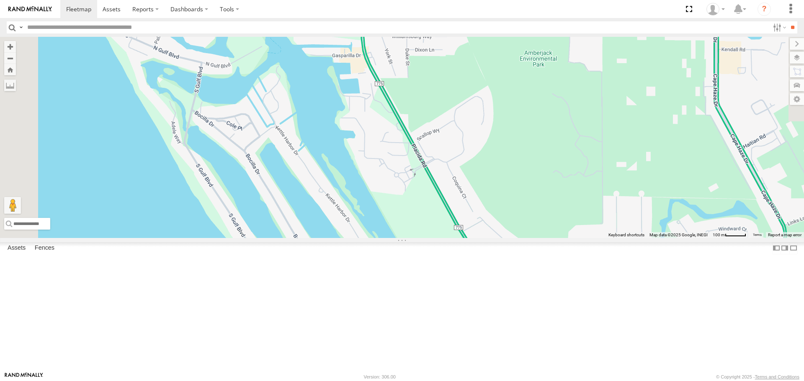
drag, startPoint x: 359, startPoint y: 224, endPoint x: 370, endPoint y: 251, distance: 29.1
click at [370, 238] on div "soul Robert" at bounding box center [402, 137] width 804 height 201
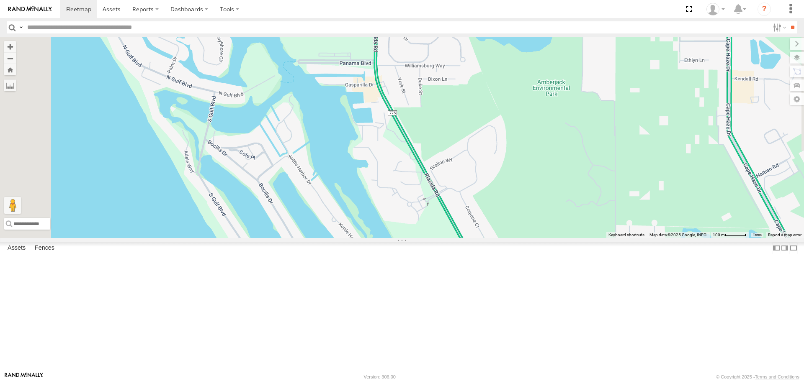
drag, startPoint x: 359, startPoint y: 231, endPoint x: 367, endPoint y: 246, distance: 17.2
click at [367, 238] on div "soul Robert" at bounding box center [402, 137] width 804 height 201
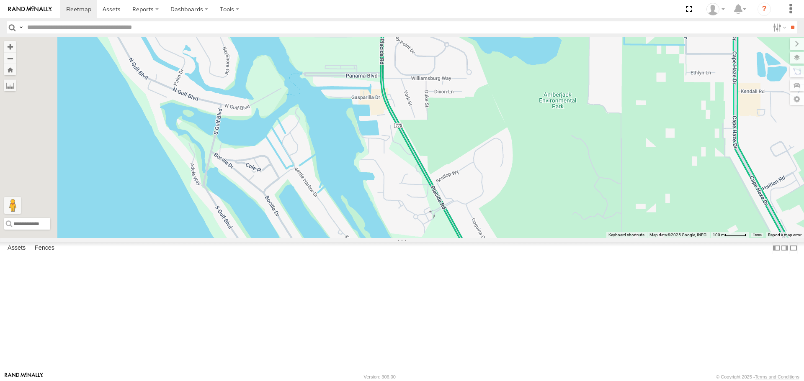
drag, startPoint x: 364, startPoint y: 239, endPoint x: 377, endPoint y: 252, distance: 18.4
click at [377, 238] on div "soul Robert" at bounding box center [402, 137] width 804 height 201
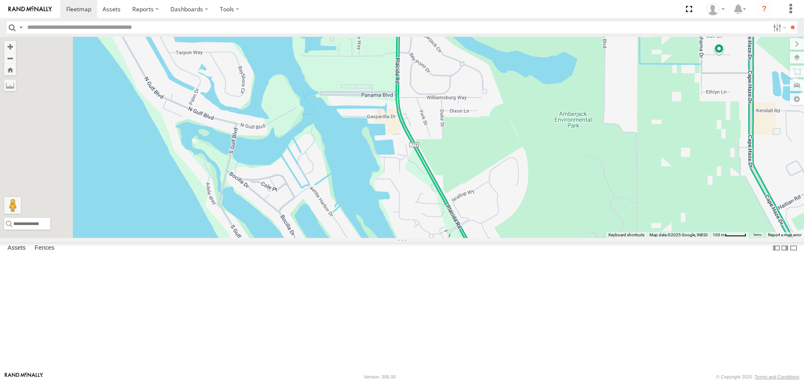
drag, startPoint x: 373, startPoint y: 235, endPoint x: 383, endPoint y: 252, distance: 19.7
click at [383, 238] on div "soul Robert" at bounding box center [402, 137] width 804 height 201
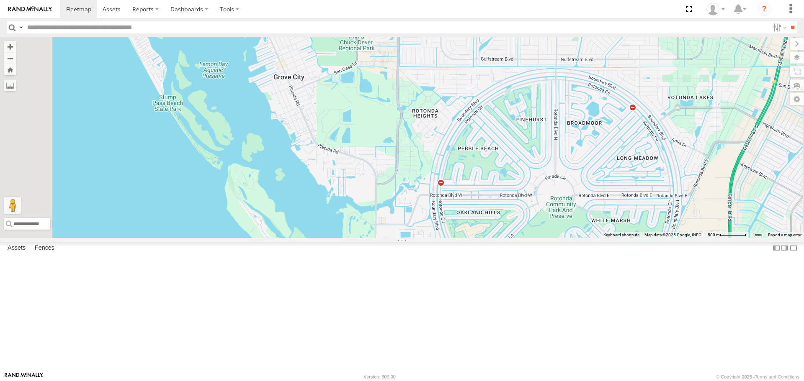
drag, startPoint x: 409, startPoint y: 146, endPoint x: 413, endPoint y: 326, distance: 179.6
click at [413, 238] on div "soul Robert" at bounding box center [402, 137] width 804 height 201
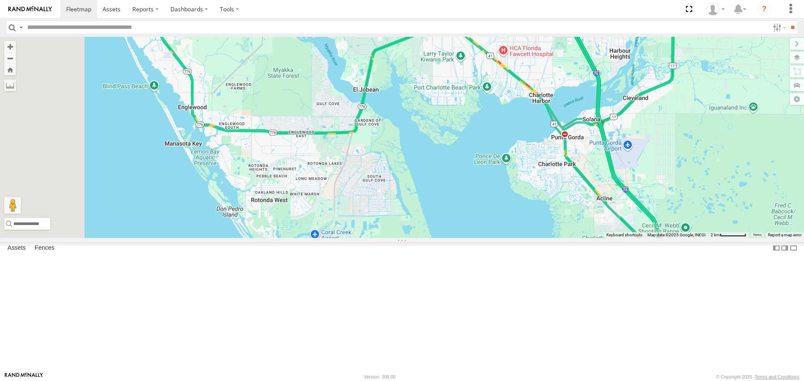
drag, startPoint x: 316, startPoint y: 96, endPoint x: 365, endPoint y: 226, distance: 138.0
click at [365, 226] on div "soul Robert" at bounding box center [402, 137] width 804 height 201
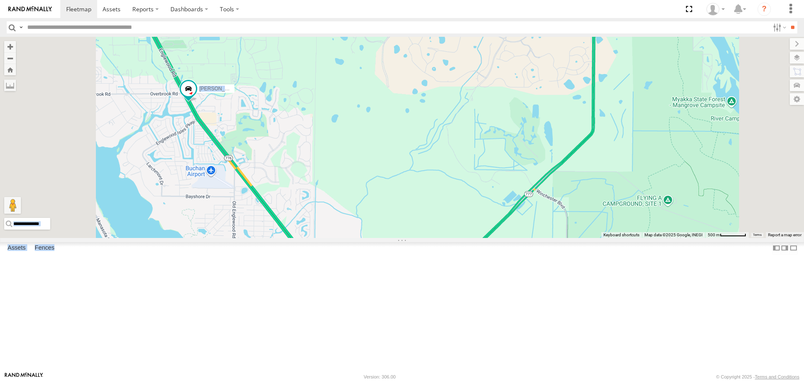
drag, startPoint x: 286, startPoint y: 234, endPoint x: 422, endPoint y: 261, distance: 138.6
click at [426, 269] on main "← Move left → Move right ↑ Move up ↓ Move down + Zoom in - Zoom out Home Jump l…" at bounding box center [402, 204] width 804 height 335
click at [365, 220] on div "[PERSON_NAME]" at bounding box center [402, 137] width 804 height 201
click at [0, 0] on div "Tom All Assets N Washington Blvd Tri-Par Estates 27.37954 -82.53079 Video Rober…" at bounding box center [0, 0] width 0 height 0
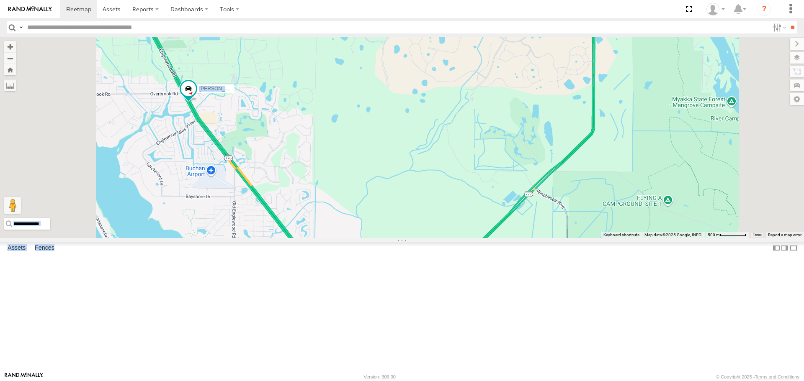
drag, startPoint x: 80, startPoint y: 244, endPoint x: 68, endPoint y: 216, distance: 31.2
click at [0, 0] on div "Tom All Assets N Washington Blvd Tri-Par Estates 27.37954 -82.53079 Video Rober…" at bounding box center [0, 0] width 0 height 0
drag, startPoint x: 346, startPoint y: 204, endPoint x: 557, endPoint y: 285, distance: 226.4
click at [557, 238] on div "[PERSON_NAME]" at bounding box center [402, 137] width 804 height 201
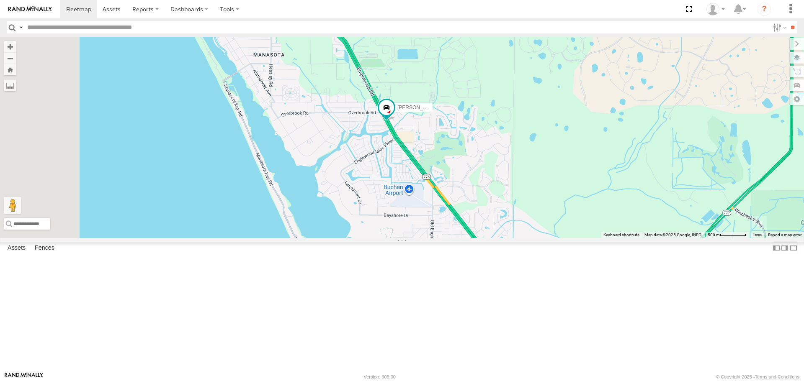
drag, startPoint x: 422, startPoint y: 221, endPoint x: 632, endPoint y: 241, distance: 211.1
click at [632, 238] on div "[PERSON_NAME]" at bounding box center [402, 137] width 804 height 201
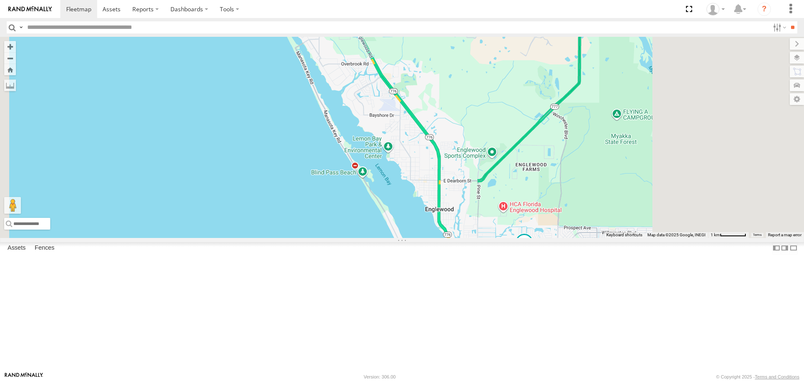
drag, startPoint x: 446, startPoint y: 224, endPoint x: 317, endPoint y: 138, distance: 155.0
click at [321, 140] on div "[PERSON_NAME]" at bounding box center [402, 137] width 804 height 201
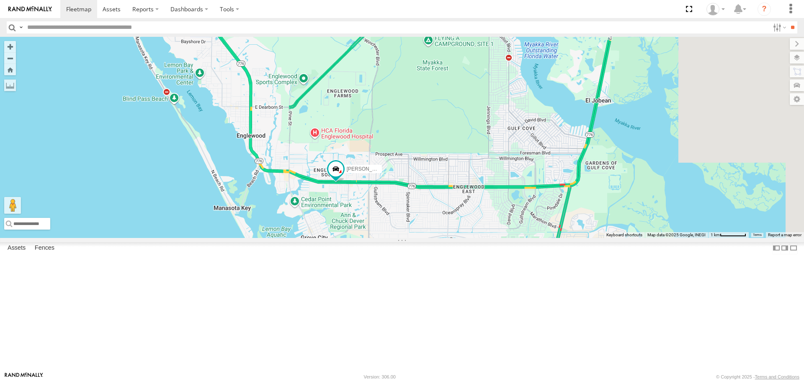
drag, startPoint x: 470, startPoint y: 255, endPoint x: 429, endPoint y: 287, distance: 51.9
click at [429, 238] on div "[PERSON_NAME]" at bounding box center [402, 137] width 804 height 201
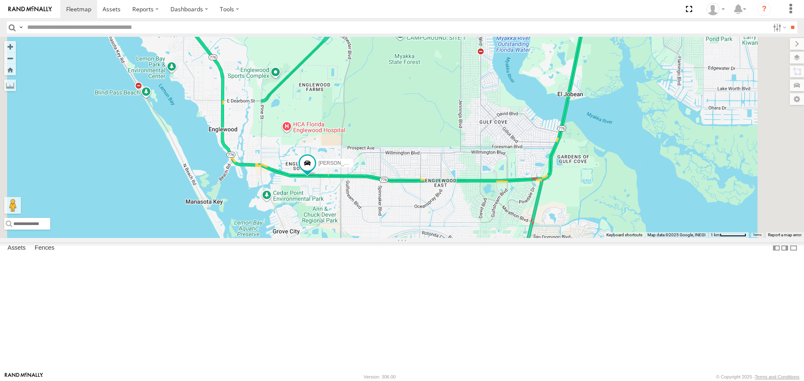
drag, startPoint x: 418, startPoint y: 178, endPoint x: 412, endPoint y: 259, distance: 81.4
click at [412, 238] on div "[PERSON_NAME]" at bounding box center [402, 137] width 804 height 201
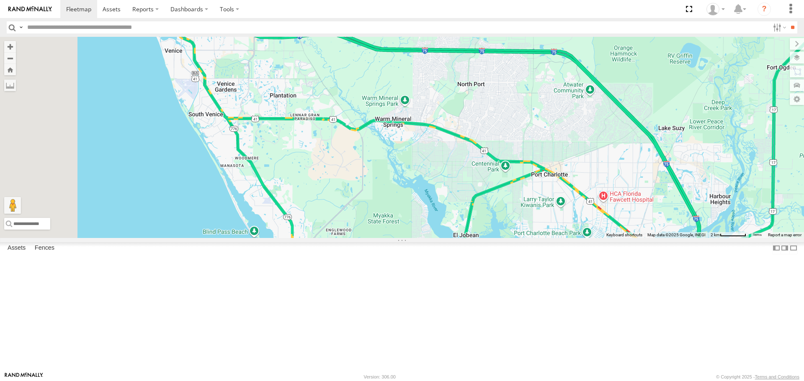
drag, startPoint x: 392, startPoint y: 161, endPoint x: 420, endPoint y: 264, distance: 107.1
click at [420, 238] on div "[PERSON_NAME]" at bounding box center [402, 137] width 804 height 201
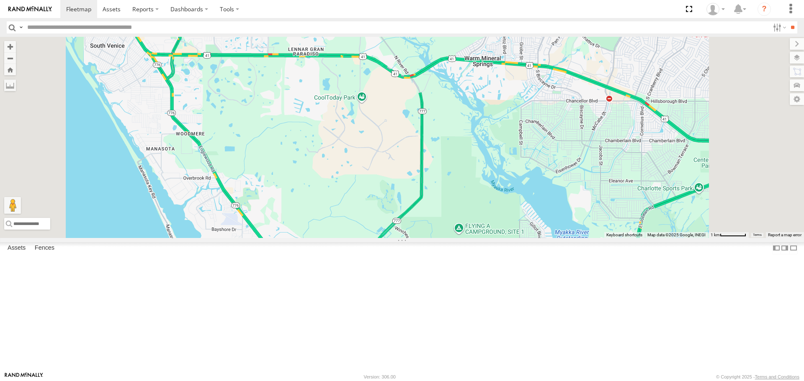
drag, startPoint x: 408, startPoint y: 245, endPoint x: 400, endPoint y: 178, distance: 67.0
click at [400, 178] on div "[PERSON_NAME]" at bounding box center [402, 137] width 804 height 201
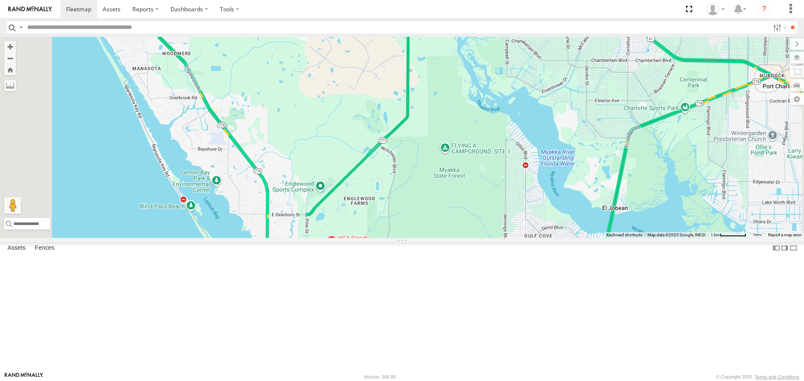
drag, startPoint x: 400, startPoint y: 178, endPoint x: 404, endPoint y: 200, distance: 22.5
click at [404, 200] on div "[PERSON_NAME]" at bounding box center [402, 137] width 804 height 201
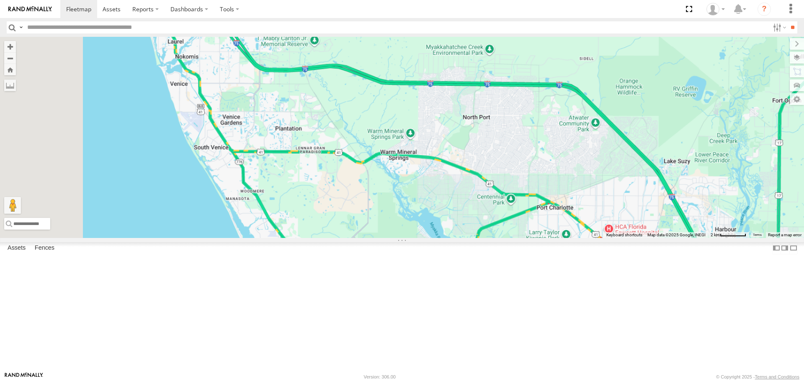
drag, startPoint x: 337, startPoint y: 139, endPoint x: 398, endPoint y: 297, distance: 169.1
click at [398, 238] on div "[PERSON_NAME]" at bounding box center [402, 137] width 804 height 201
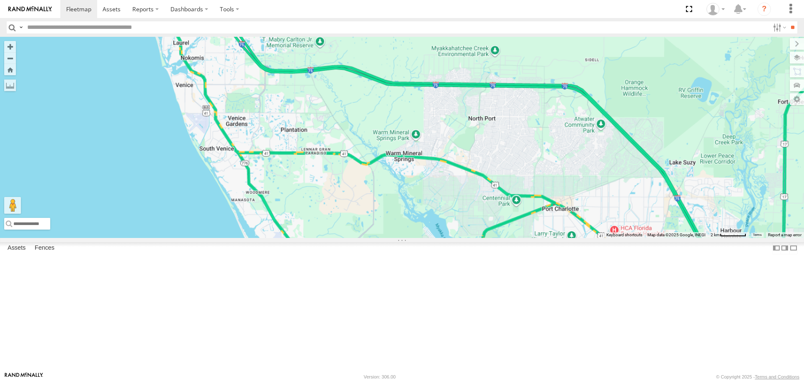
drag, startPoint x: 398, startPoint y: 297, endPoint x: 374, endPoint y: 220, distance: 80.7
click at [374, 220] on div "[PERSON_NAME]" at bounding box center [402, 137] width 804 height 201
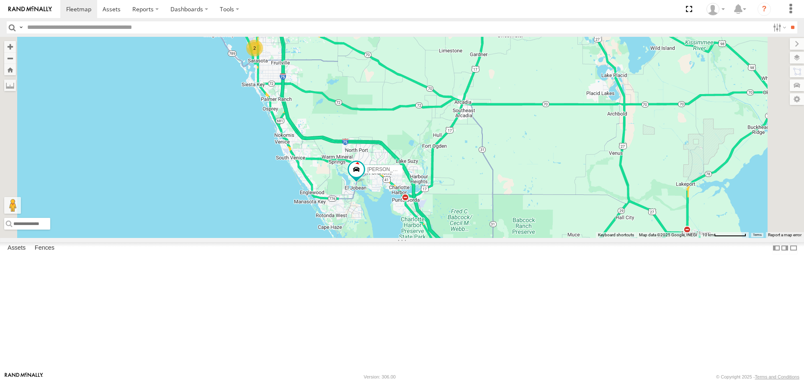
click at [263, 57] on div "2" at bounding box center [254, 48] width 17 height 17
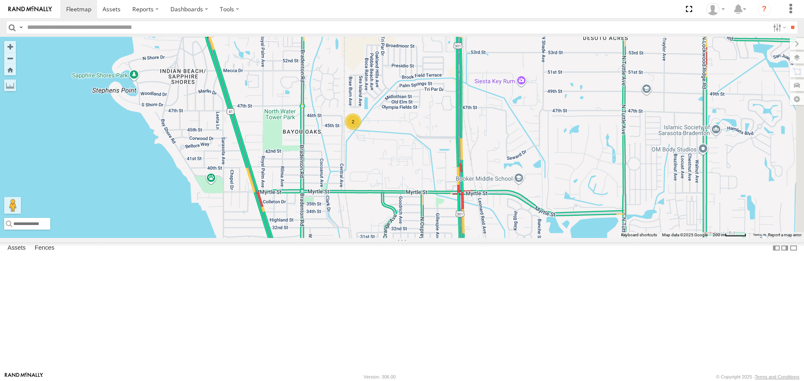
drag, startPoint x: 565, startPoint y: 192, endPoint x: 499, endPoint y: 213, distance: 69.0
click at [499, 213] on div "Robert Tom soul 2" at bounding box center [402, 137] width 804 height 201
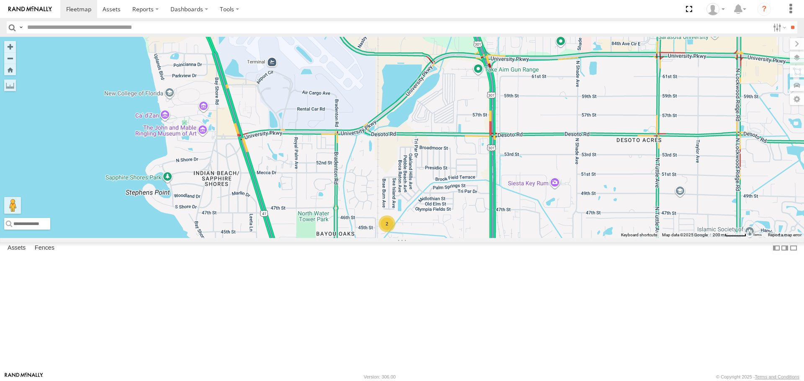
drag, startPoint x: 350, startPoint y: 110, endPoint x: 417, endPoint y: 281, distance: 183.8
click at [417, 238] on div "Robert Tom soul 2" at bounding box center [402, 137] width 804 height 201
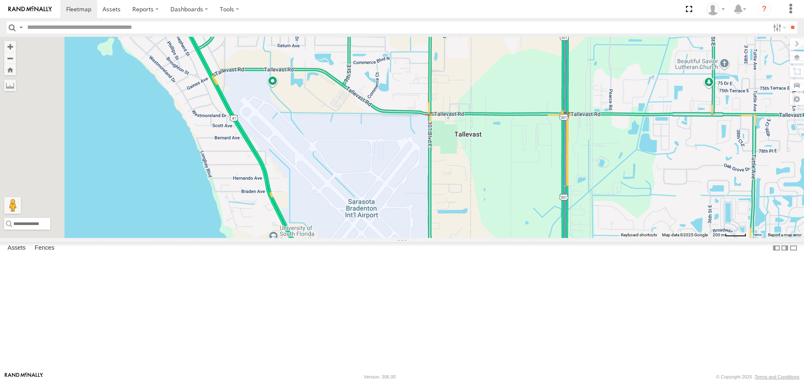
drag, startPoint x: 319, startPoint y: 118, endPoint x: 363, endPoint y: 224, distance: 115.0
click at [363, 224] on div "Robert Tom soul 2" at bounding box center [402, 137] width 804 height 201
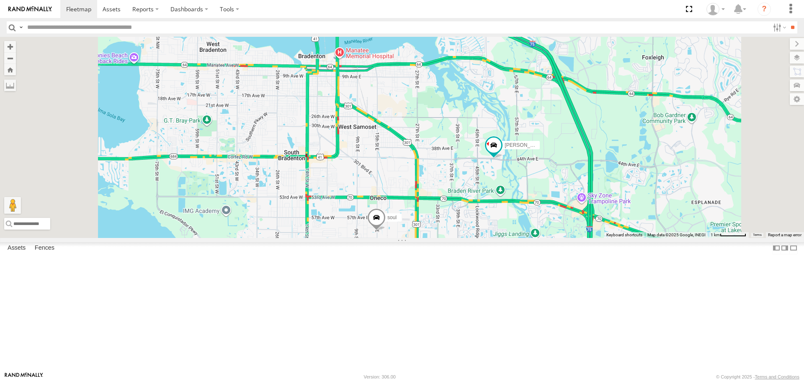
drag, startPoint x: 335, startPoint y: 108, endPoint x: 375, endPoint y: 218, distance: 116.8
click at [375, 218] on div "Robert Tom soul 2" at bounding box center [402, 137] width 804 height 201
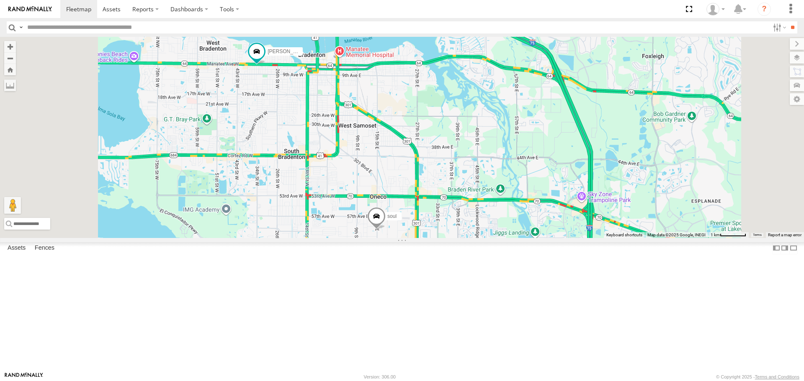
drag, startPoint x: 403, startPoint y: 270, endPoint x: 380, endPoint y: 237, distance: 39.7
click at [396, 238] on div "Tom soul" at bounding box center [402, 137] width 804 height 201
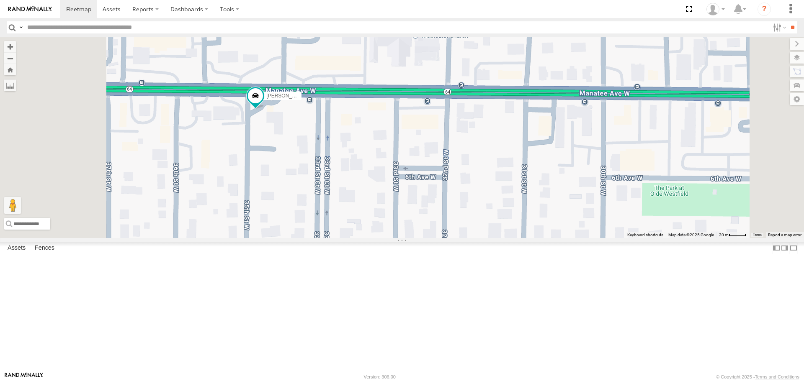
drag, startPoint x: 347, startPoint y: 127, endPoint x: 355, endPoint y: 33, distance: 94.1
click at [355, 33] on body at bounding box center [402, 190] width 804 height 381
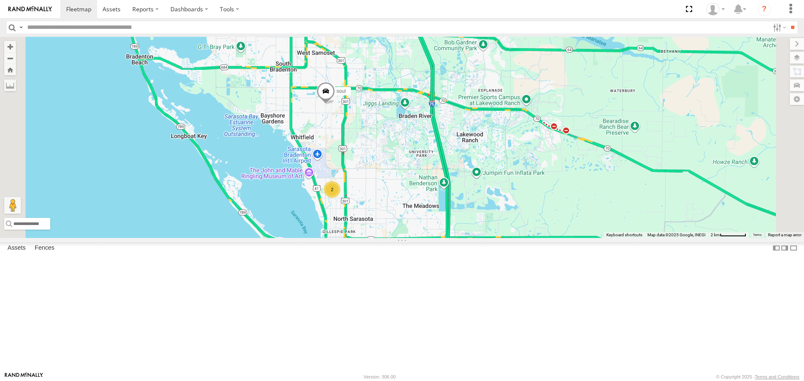
drag, startPoint x: 508, startPoint y: 312, endPoint x: 434, endPoint y: 216, distance: 121.1
click at [434, 217] on div "Tom 2 soul" at bounding box center [402, 137] width 804 height 201
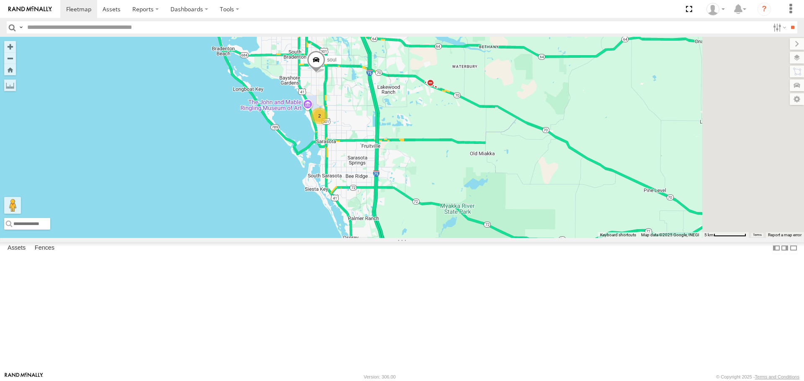
drag, startPoint x: 511, startPoint y: 302, endPoint x: 456, endPoint y: 219, distance: 99.4
click at [456, 219] on div "Tom soul 2" at bounding box center [402, 137] width 804 height 201
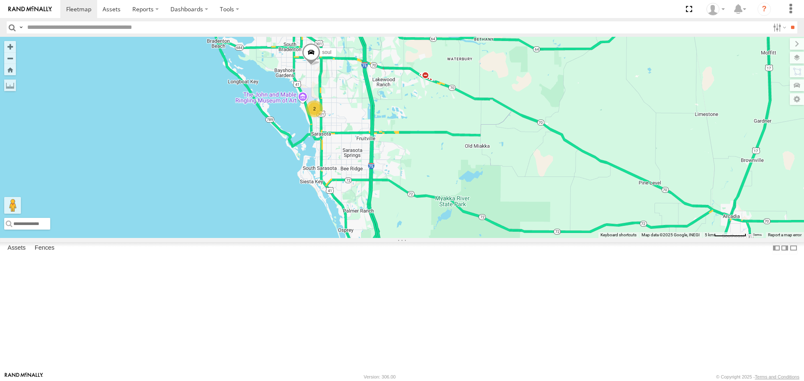
click at [0, 0] on link at bounding box center [0, 0] width 0 height 0
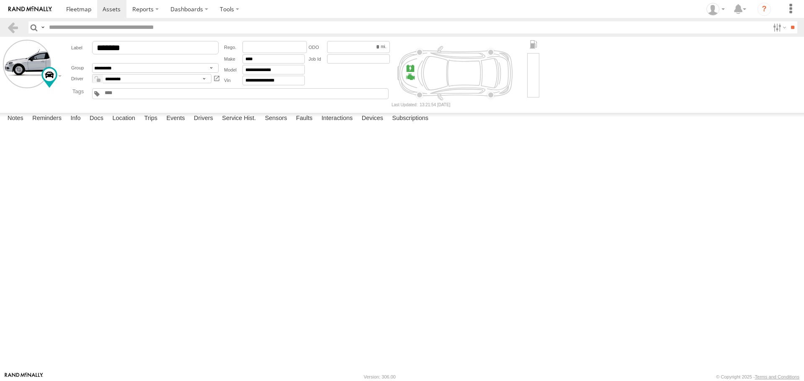
click at [0, 0] on label at bounding box center [0, 0] width 0 height 0
click at [0, 0] on button "Proceed" at bounding box center [0, 0] width 0 height 0
click at [89, 12] on span at bounding box center [78, 9] width 25 height 8
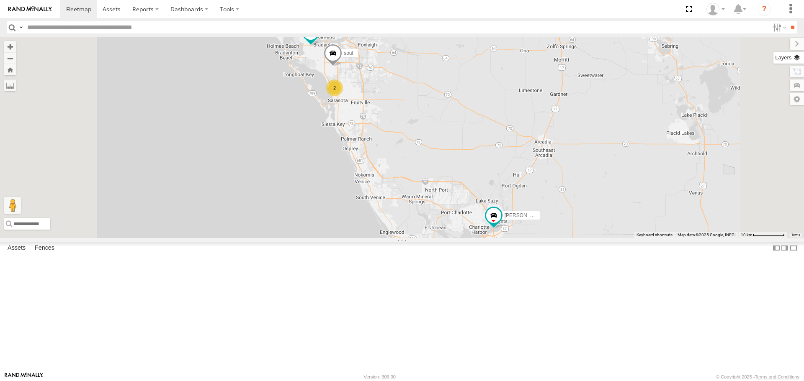
click at [793, 54] on label at bounding box center [788, 58] width 31 height 12
click at [0, 0] on span "Basemaps" at bounding box center [0, 0] width 0 height 0
click at [0, 0] on span "Roadmap" at bounding box center [0, 0] width 0 height 0
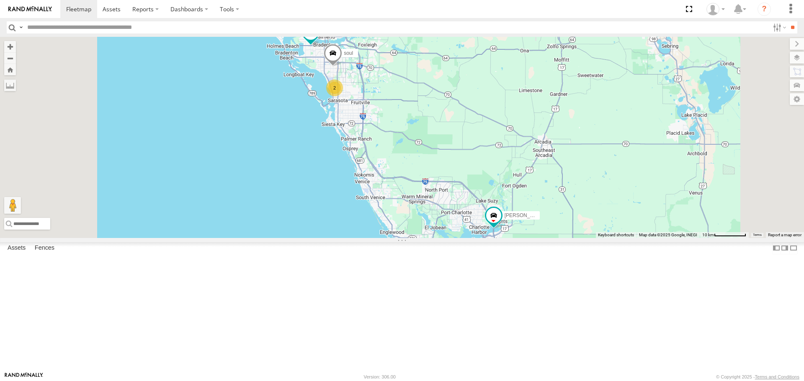
click at [0, 0] on div "Basemaps Roadmap Terrain Satellite Satellite + Roadmap" at bounding box center [0, 0] width 0 height 0
click at [0, 0] on span "Overlays" at bounding box center [0, 0] width 0 height 0
click at [0, 0] on div "Traffic" at bounding box center [0, 0] width 0 height 0
click at [0, 0] on span "Traffic" at bounding box center [0, 0] width 0 height 0
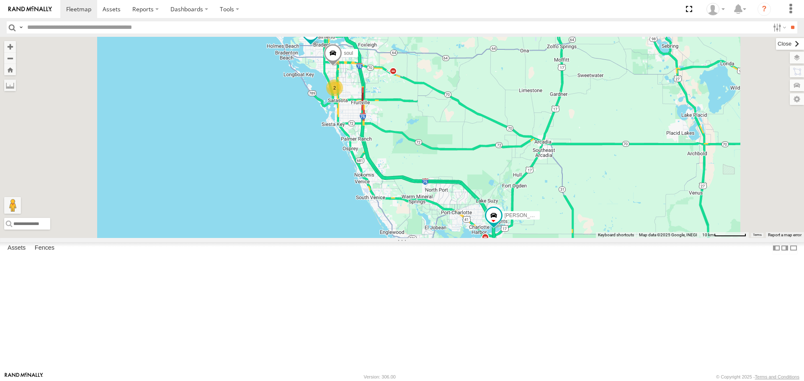
click at [776, 44] on label at bounding box center [790, 44] width 28 height 12
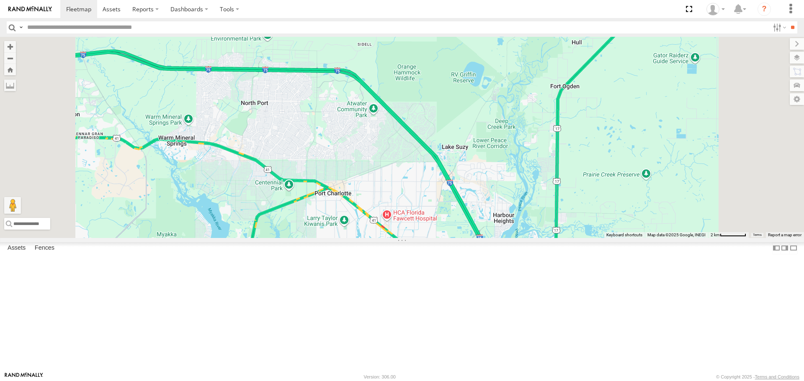
drag, startPoint x: 604, startPoint y: 286, endPoint x: 583, endPoint y: 153, distance: 134.5
click at [583, 154] on div "[PERSON_NAME] soul [PERSON_NAME]" at bounding box center [402, 137] width 804 height 201
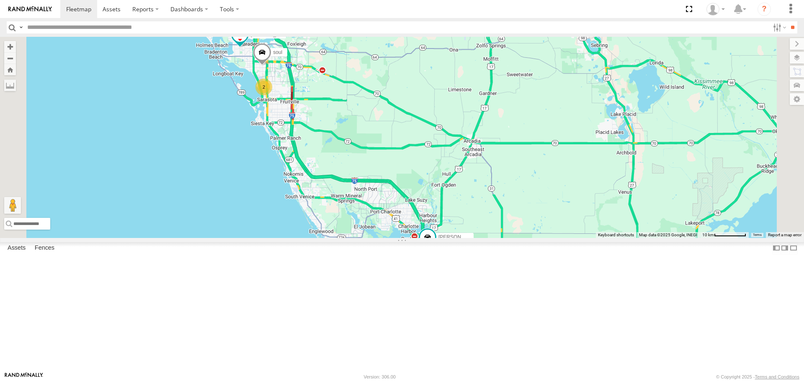
drag, startPoint x: 483, startPoint y: 224, endPoint x: 506, endPoint y: 313, distance: 91.3
click at [506, 238] on div "[PERSON_NAME] soul [PERSON_NAME] 2" at bounding box center [402, 137] width 804 height 201
drag, startPoint x: 392, startPoint y: 178, endPoint x: 398, endPoint y: 194, distance: 17.6
click at [398, 194] on div "[PERSON_NAME] soul [PERSON_NAME] 2" at bounding box center [402, 137] width 804 height 201
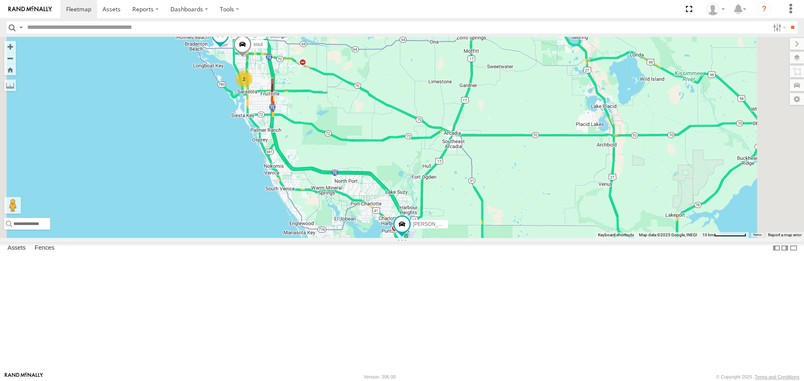
drag, startPoint x: 412, startPoint y: 233, endPoint x: 381, endPoint y: 204, distance: 42.3
click at [381, 204] on div "[PERSON_NAME] soul [PERSON_NAME] 2" at bounding box center [402, 137] width 804 height 201
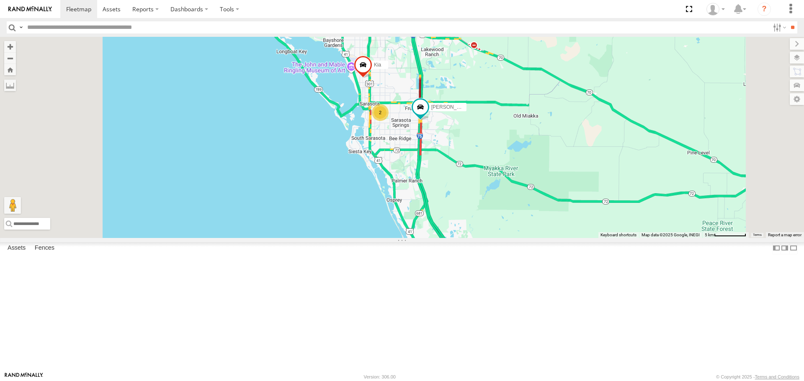
click at [388, 121] on div "2" at bounding box center [380, 112] width 17 height 17
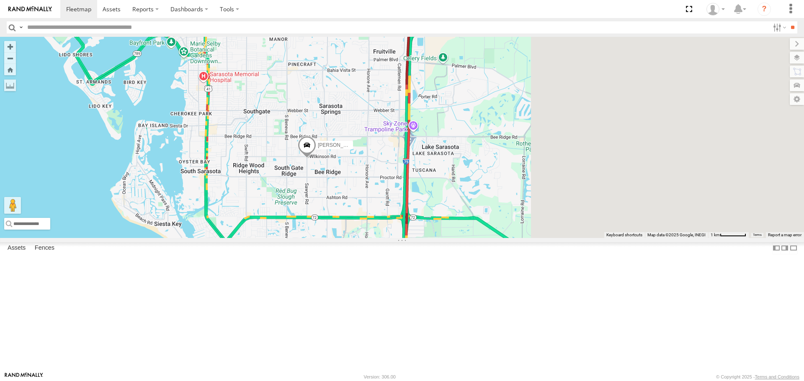
drag, startPoint x: 507, startPoint y: 206, endPoint x: 303, endPoint y: 143, distance: 213.8
click at [303, 143] on div "[PERSON_NAME] Kia [PERSON_NAME] Transit" at bounding box center [402, 137] width 804 height 201
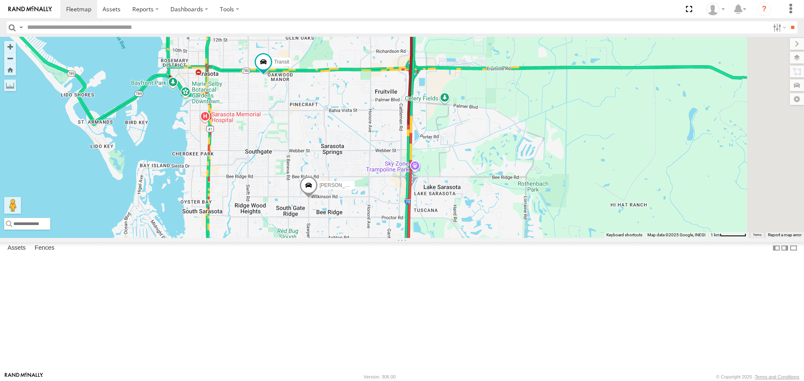
drag, startPoint x: 370, startPoint y: 141, endPoint x: 388, endPoint y: 222, distance: 82.7
click at [388, 222] on div "[PERSON_NAME] Kia [PERSON_NAME] Transit" at bounding box center [402, 137] width 804 height 201
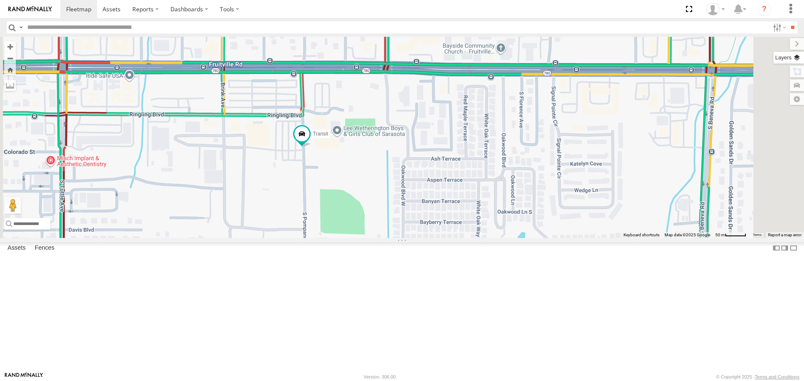
click at [797, 59] on label at bounding box center [788, 58] width 31 height 12
click at [0, 0] on span "Satellite + Roadmap" at bounding box center [0, 0] width 0 height 0
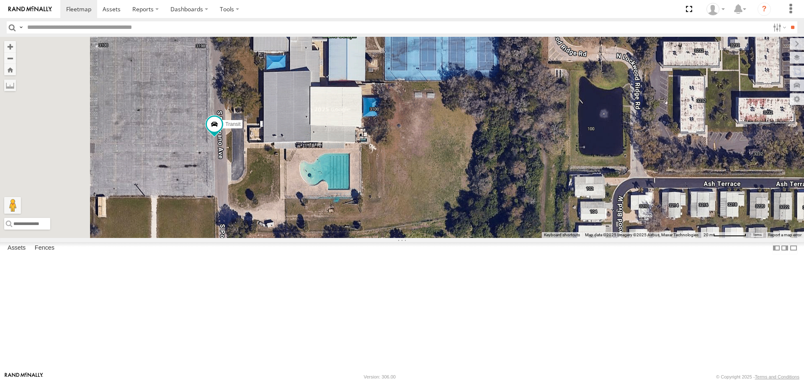
drag, startPoint x: 354, startPoint y: 234, endPoint x: 403, endPoint y: 164, distance: 85.3
click at [407, 164] on div "[PERSON_NAME] Kia [PERSON_NAME] Transit" at bounding box center [402, 137] width 804 height 201
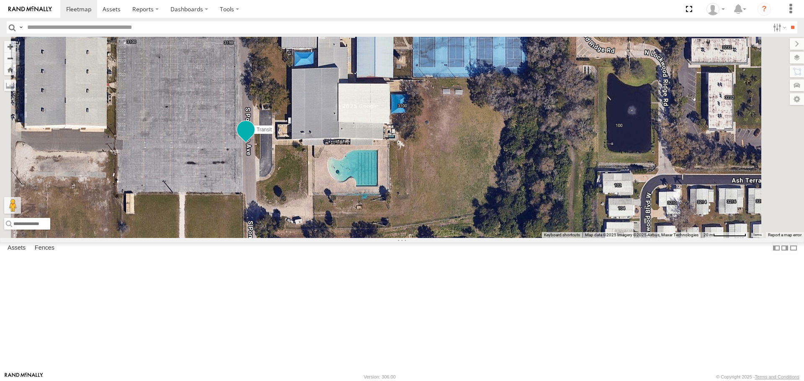
click at [253, 138] on span at bounding box center [245, 130] width 15 height 15
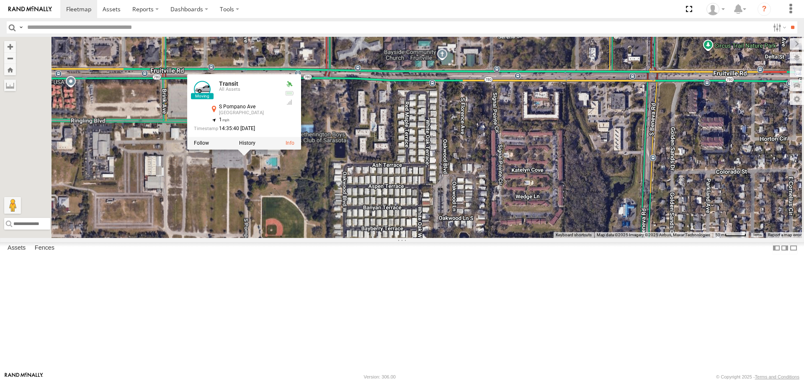
click at [363, 126] on div "Transit Transit All Assets [GEOGRAPHIC_DATA] 27.33567 , -82.50788 1 14:35:40 [D…" at bounding box center [402, 137] width 804 height 201
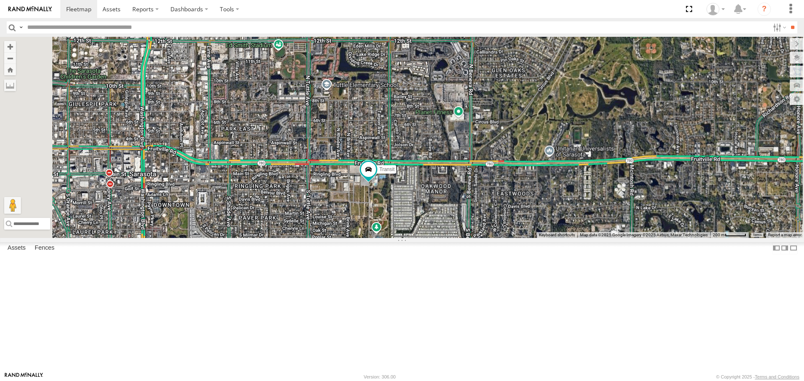
drag, startPoint x: 396, startPoint y: 234, endPoint x: 484, endPoint y: 242, distance: 88.3
click at [484, 238] on div "Transit [PERSON_NAME]" at bounding box center [402, 137] width 804 height 201
click at [0, 0] on span "Roadmap" at bounding box center [0, 0] width 0 height 0
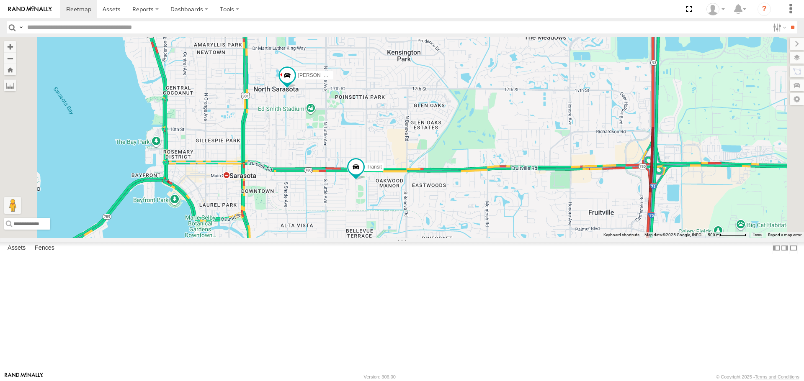
drag, startPoint x: 436, startPoint y: 183, endPoint x: 474, endPoint y: 228, distance: 59.1
click at [474, 228] on div "Transit [PERSON_NAME]" at bounding box center [402, 137] width 804 height 201
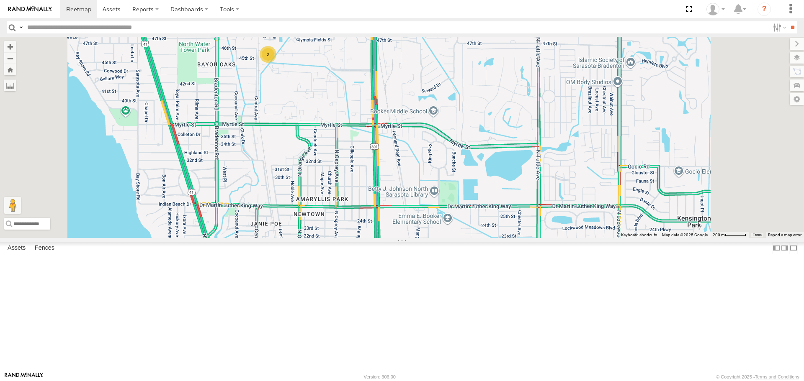
click at [276, 63] on div "2" at bounding box center [267, 54] width 17 height 17
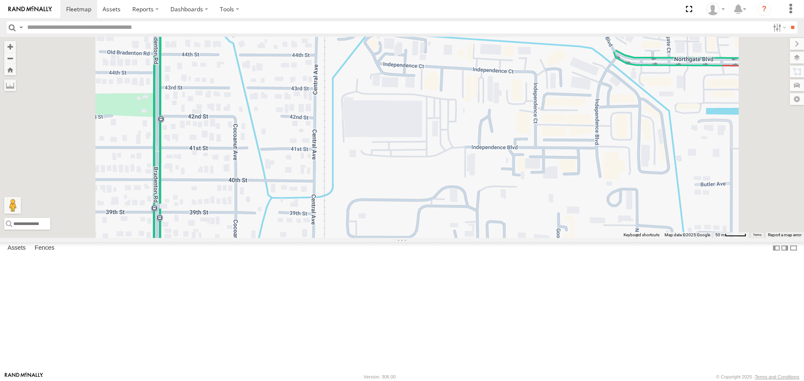
drag, startPoint x: 554, startPoint y: 172, endPoint x: 500, endPoint y: 284, distance: 124.7
click at [500, 238] on div "[PERSON_NAME] 3" at bounding box center [402, 137] width 804 height 201
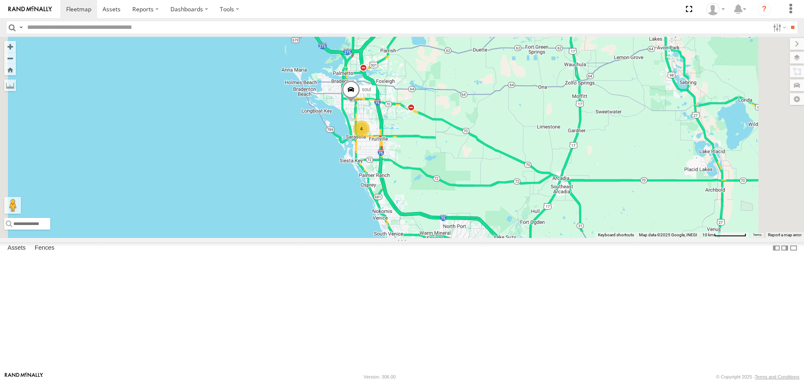
click at [370, 137] on div "4" at bounding box center [361, 129] width 17 height 17
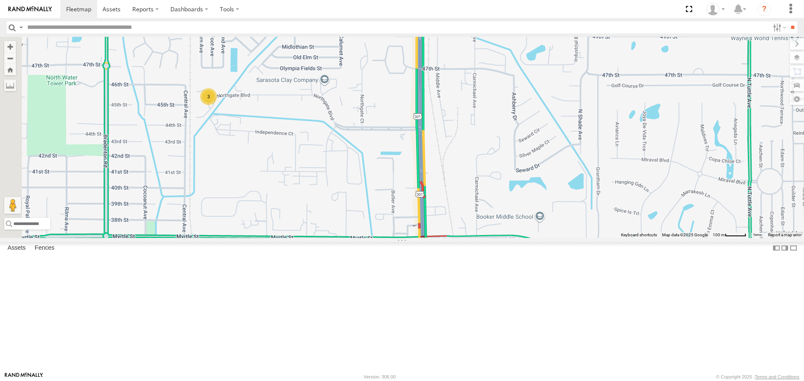
drag, startPoint x: 227, startPoint y: 88, endPoint x: 309, endPoint y: 199, distance: 138.2
click at [309, 199] on div "soul [PERSON_NAME] 3" at bounding box center [402, 137] width 804 height 201
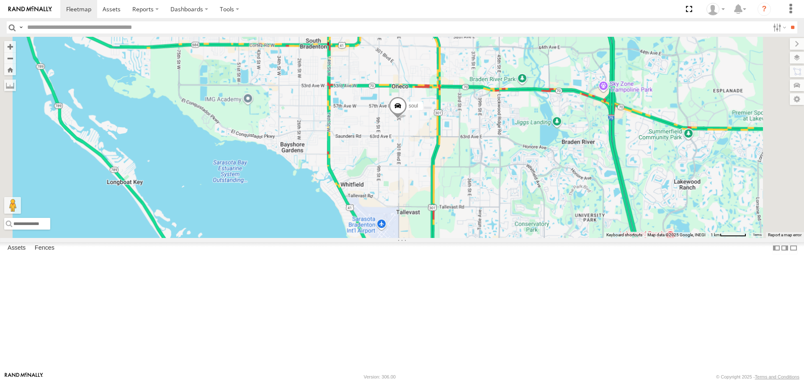
drag, startPoint x: 509, startPoint y: 124, endPoint x: 506, endPoint y: 200, distance: 75.8
click at [506, 200] on div "soul 4" at bounding box center [402, 137] width 804 height 201
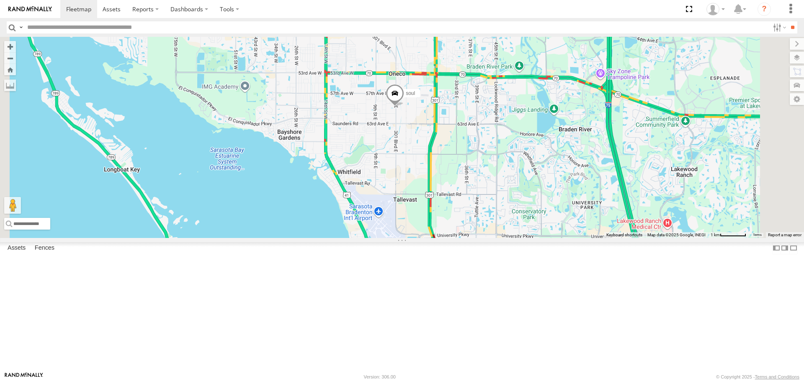
click at [416, 285] on div "4" at bounding box center [408, 276] width 17 height 17
